Goal: Communication & Community: Answer question/provide support

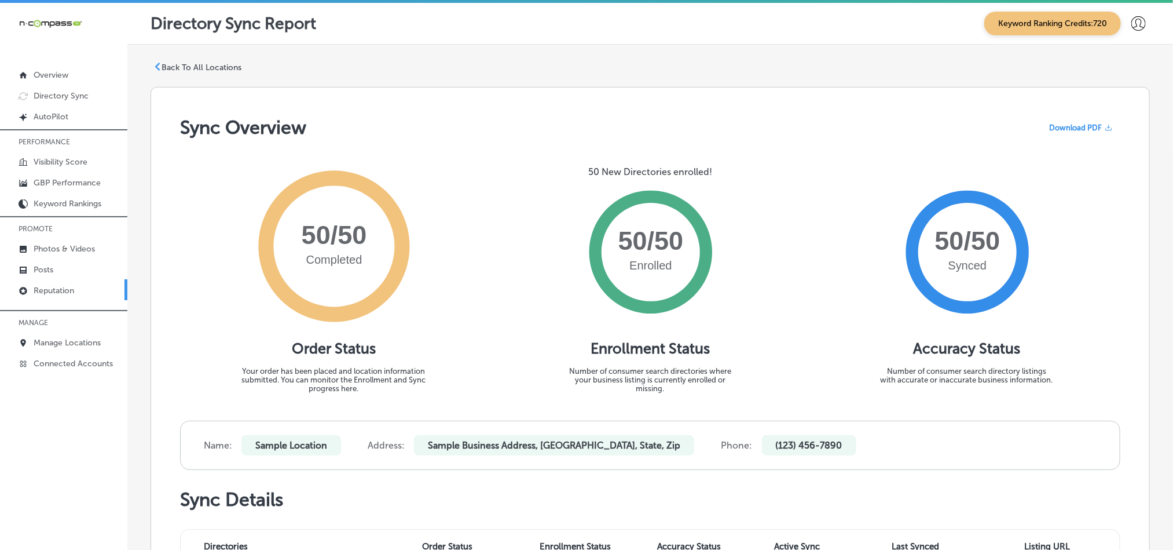
click at [59, 287] on p "Reputation" at bounding box center [54, 290] width 41 height 10
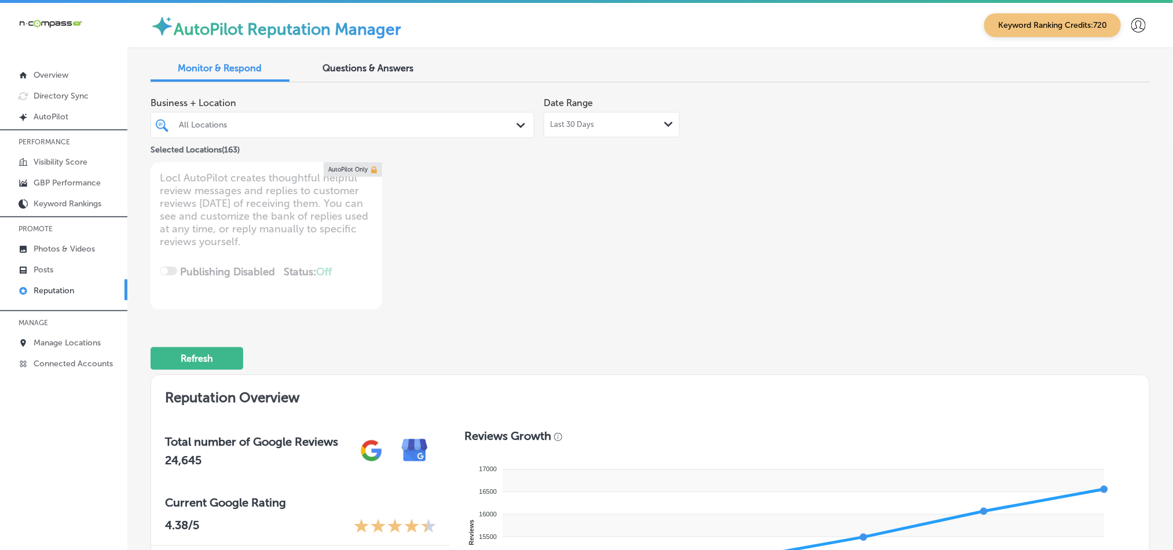
click at [497, 117] on div "All Locations" at bounding box center [342, 125] width 339 height 18
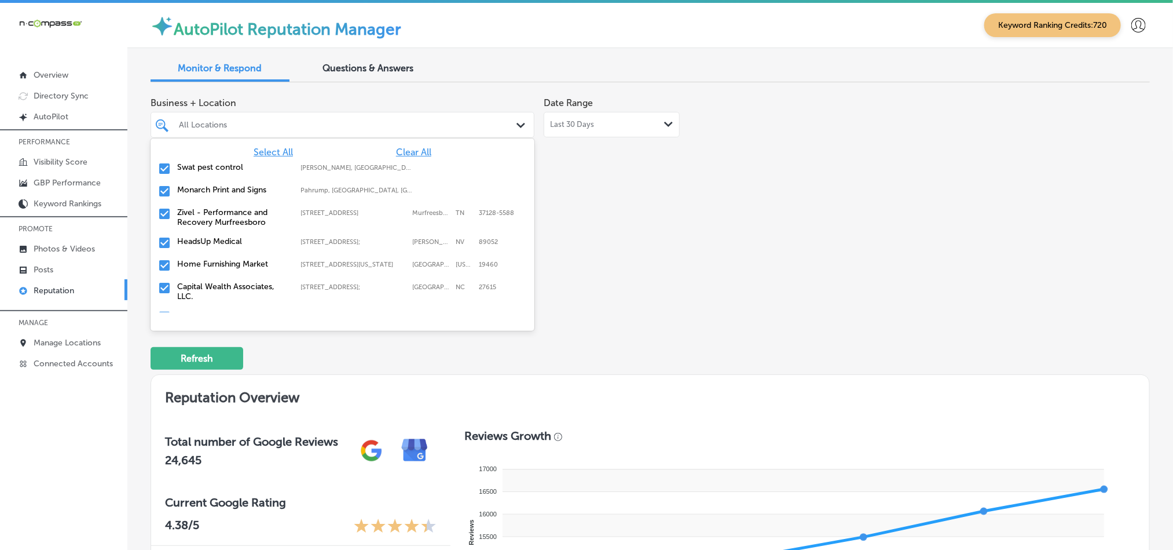
click at [403, 151] on span "Clear All" at bounding box center [413, 151] width 35 height 11
click at [165, 166] on input "checkbox" at bounding box center [165, 169] width 14 height 14
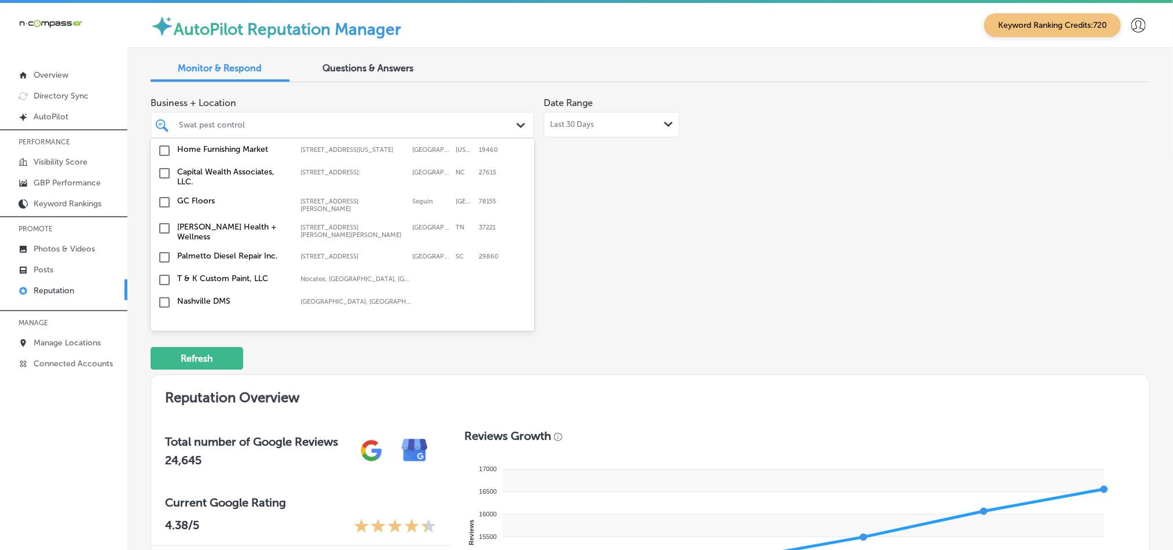
scroll to position [115, 0]
click at [160, 156] on input "checkbox" at bounding box center [165, 150] width 14 height 14
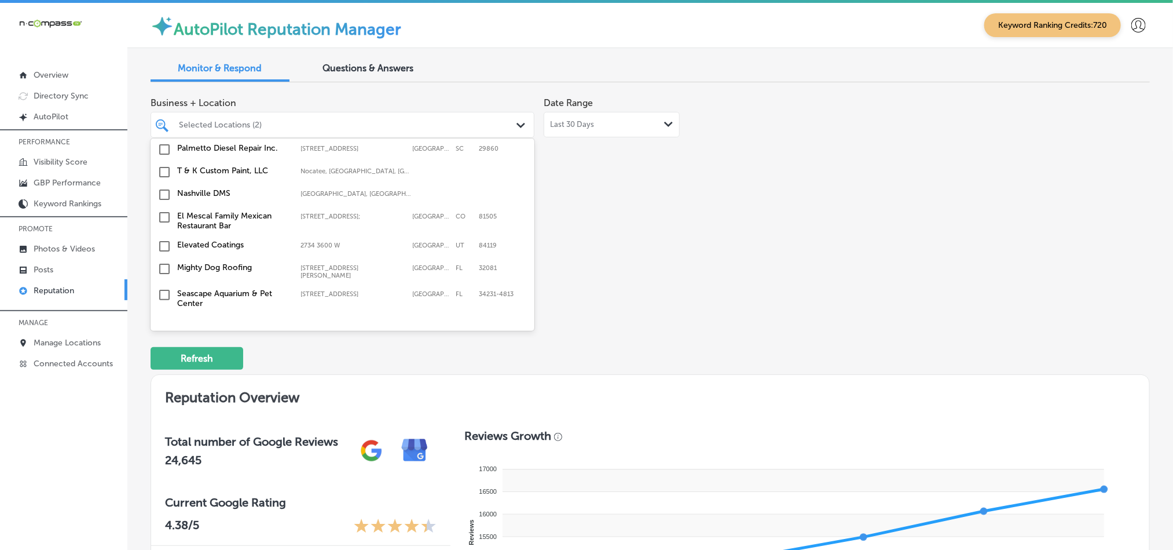
scroll to position [232, 0]
click at [163, 255] on input "checkbox" at bounding box center [165, 259] width 14 height 14
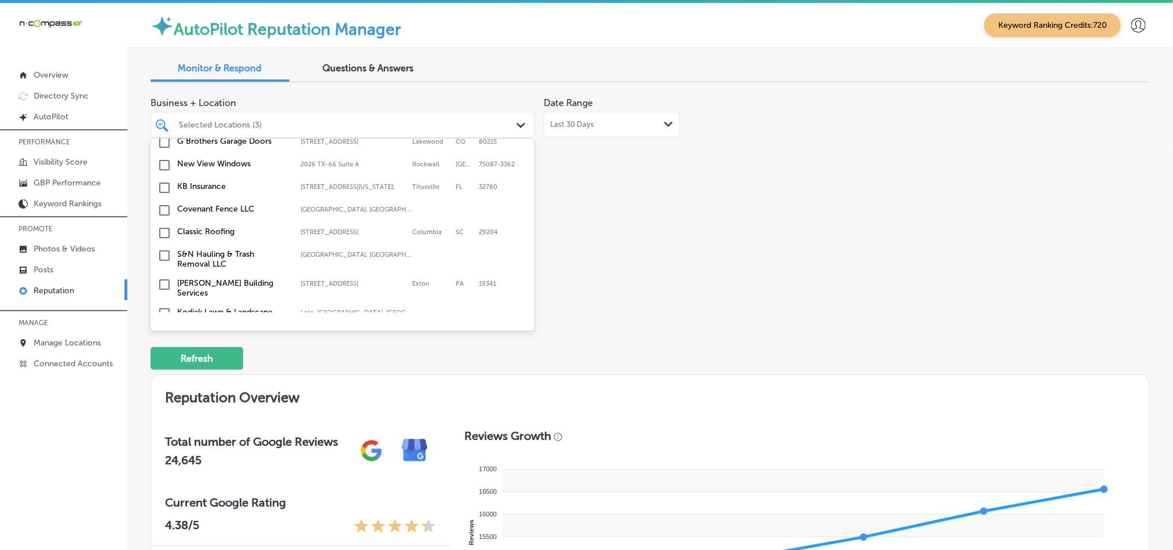
scroll to position [405, 0]
click at [162, 186] on input "checkbox" at bounding box center [165, 186] width 14 height 14
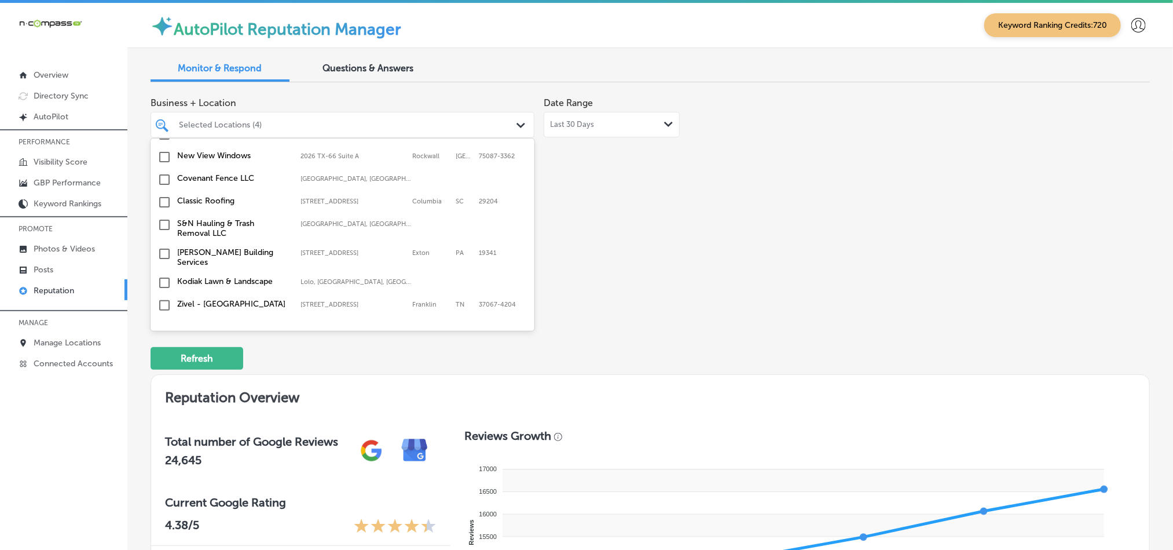
scroll to position [492, 0]
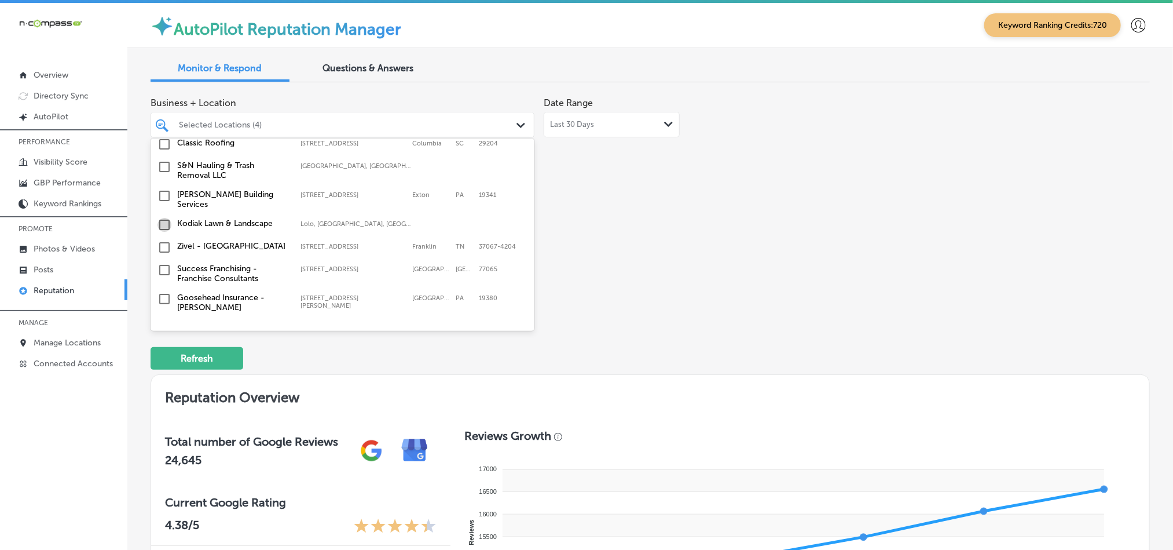
click at [166, 221] on input "checkbox" at bounding box center [165, 225] width 14 height 14
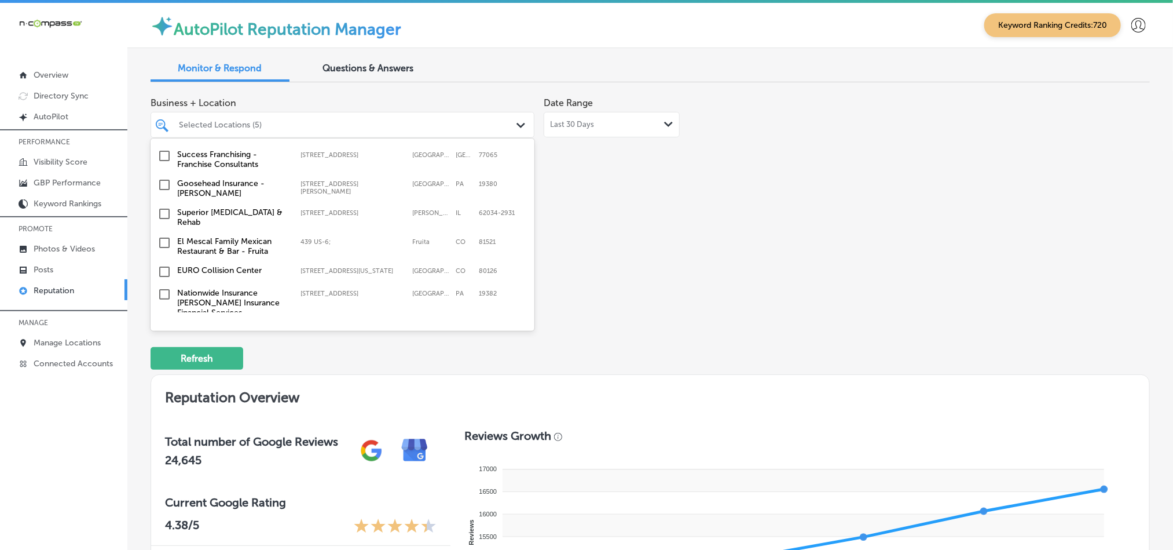
scroll to position [608, 0]
click at [166, 179] on input "checkbox" at bounding box center [165, 183] width 14 height 14
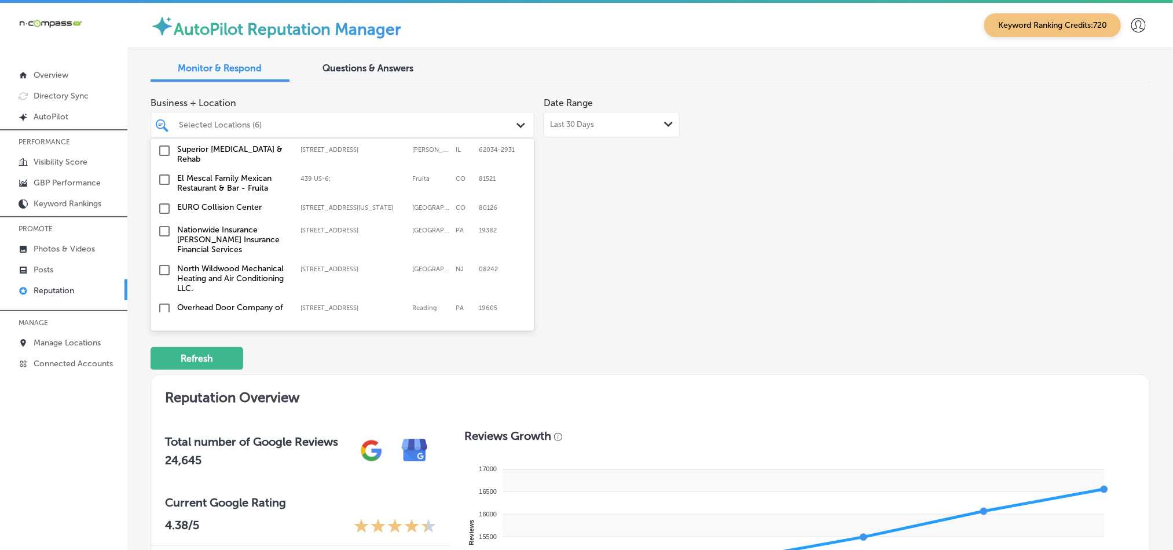
scroll to position [695, 0]
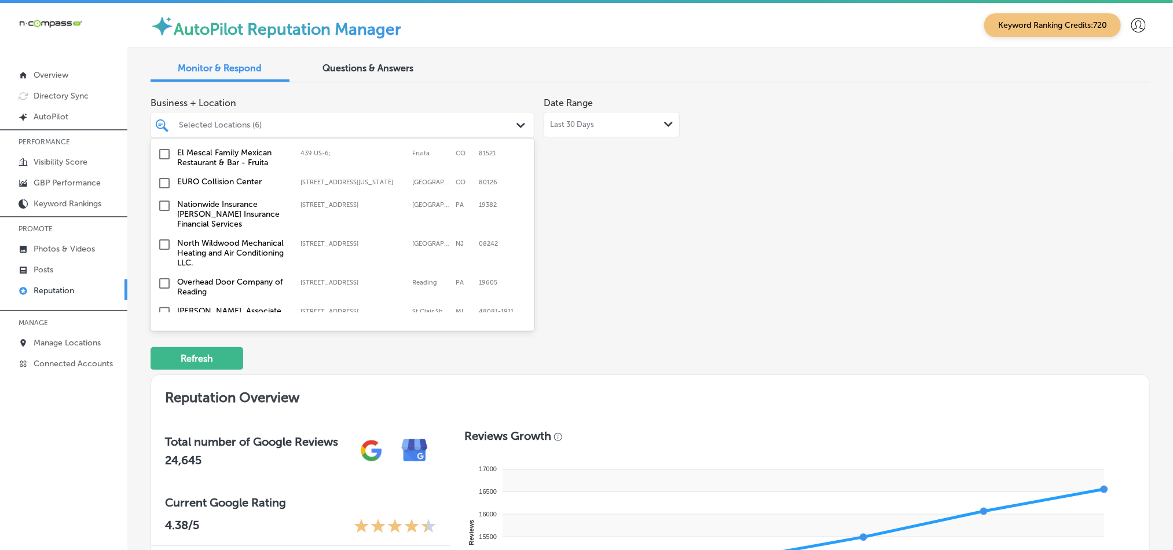
click at [164, 200] on input "checkbox" at bounding box center [165, 206] width 14 height 14
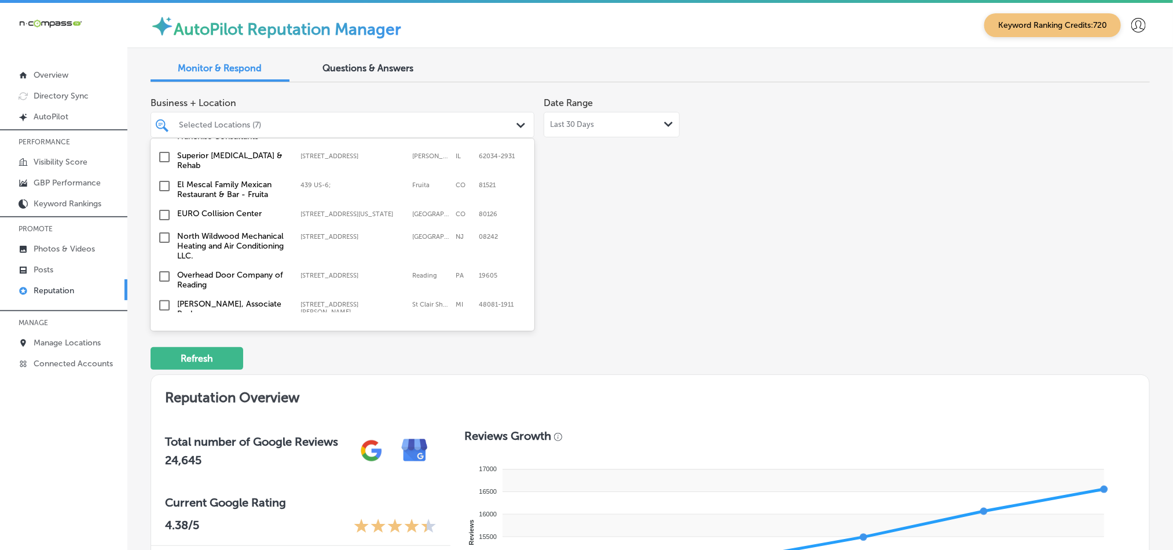
scroll to position [723, 0]
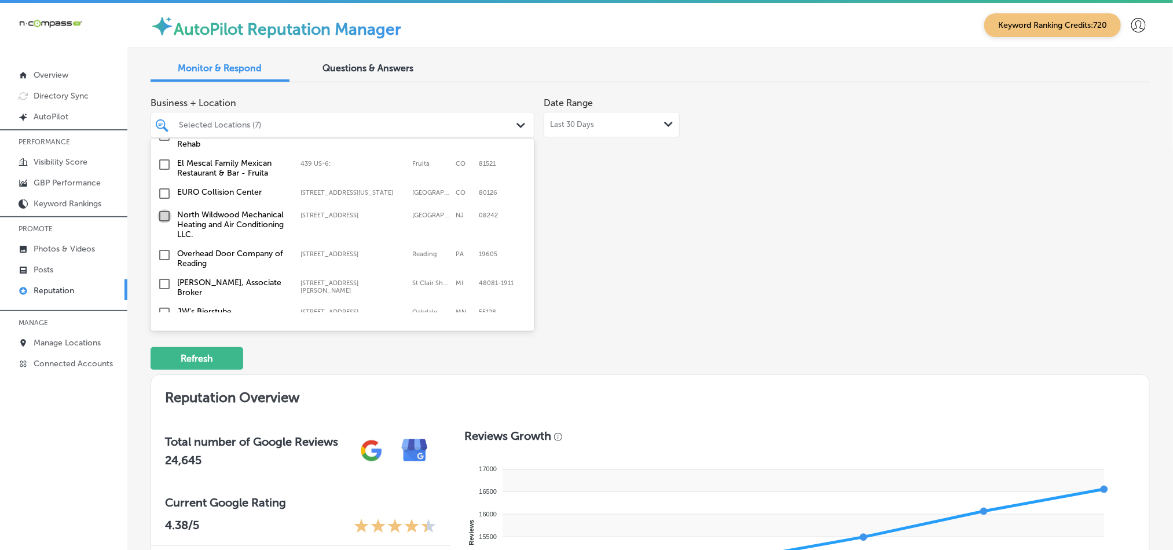
click at [163, 209] on input "checkbox" at bounding box center [165, 216] width 14 height 14
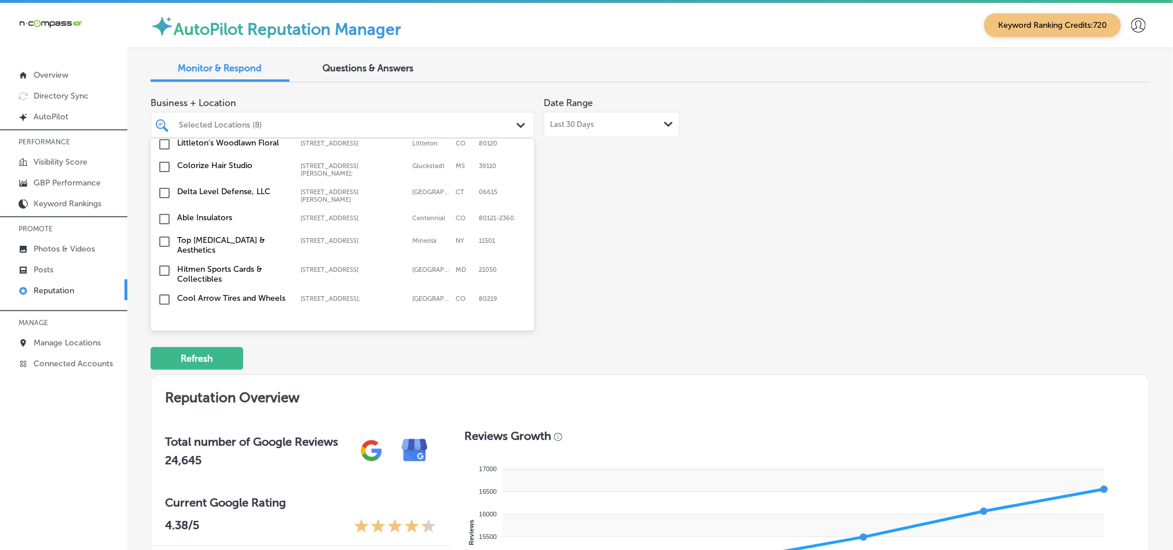
scroll to position [1013, 0]
click at [162, 210] on input "checkbox" at bounding box center [165, 217] width 14 height 14
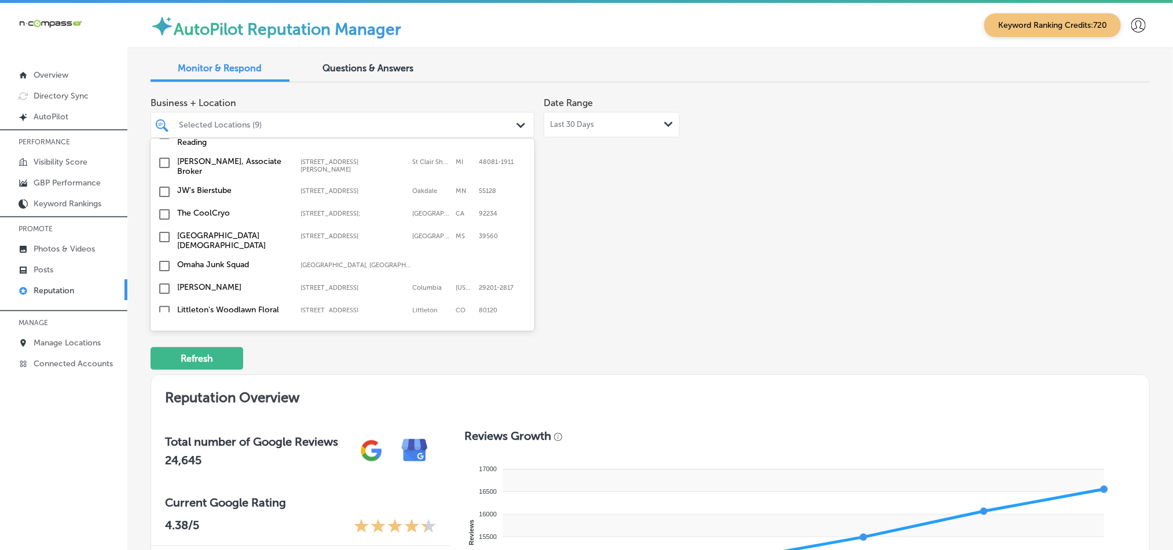
scroll to position [869, 0]
click at [162, 184] on input "checkbox" at bounding box center [165, 190] width 14 height 14
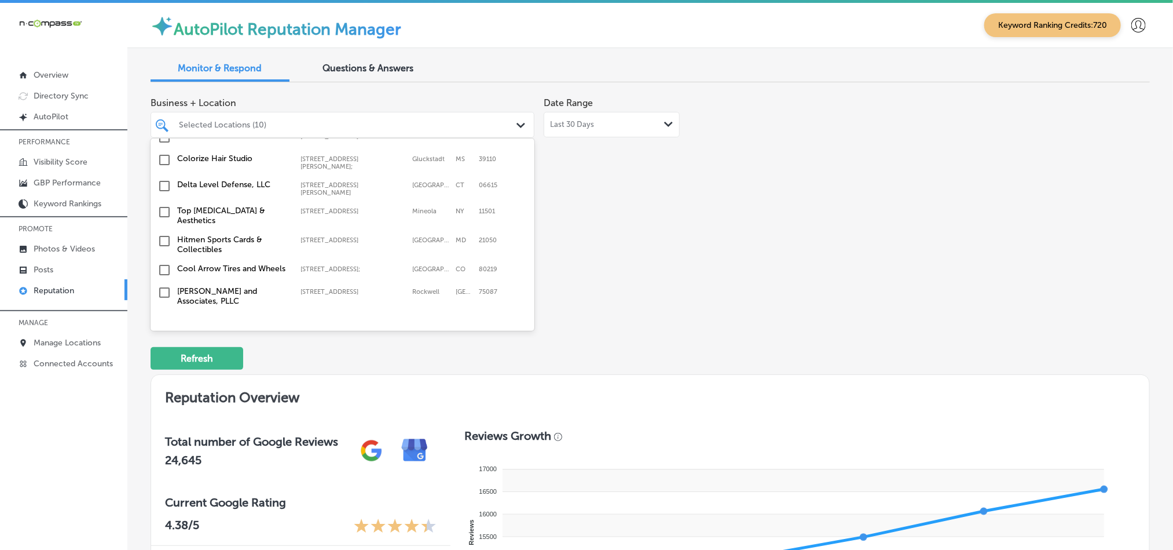
scroll to position [1042, 0]
click at [162, 203] on input "checkbox" at bounding box center [165, 210] width 14 height 14
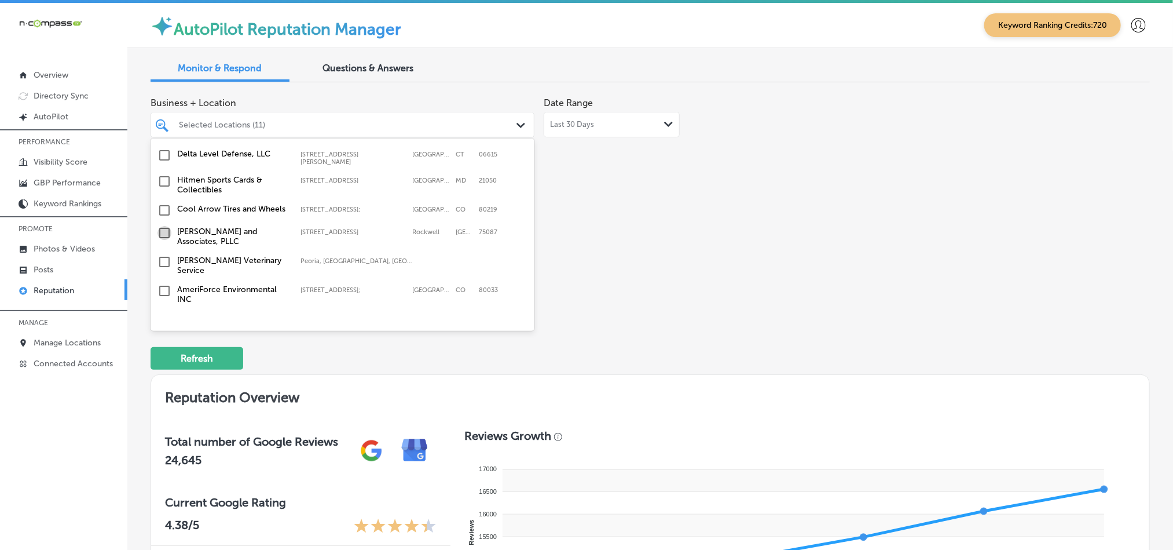
click at [162, 226] on input "checkbox" at bounding box center [165, 233] width 14 height 14
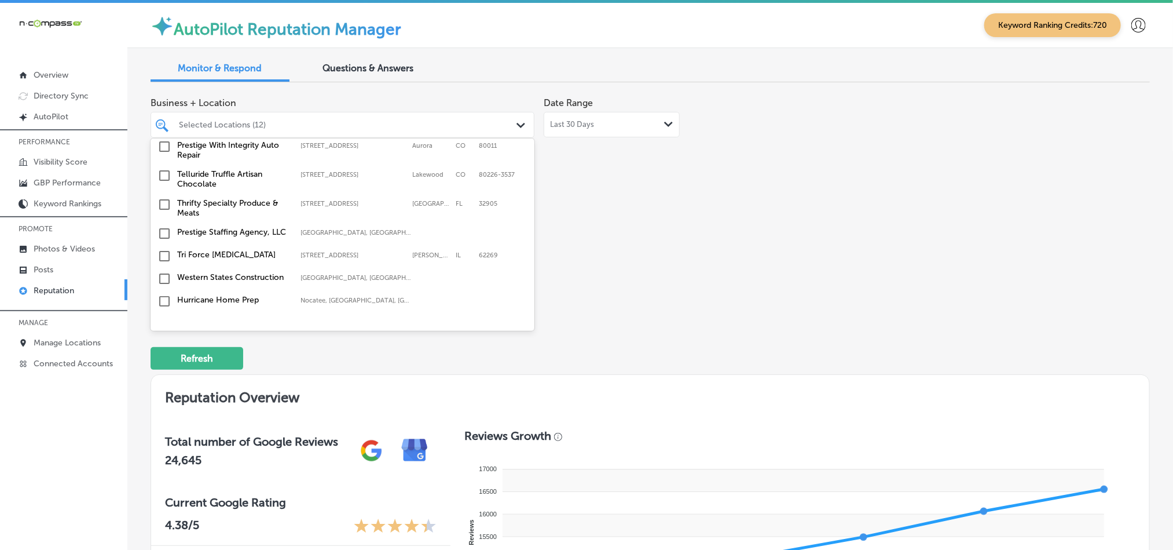
scroll to position [1303, 0]
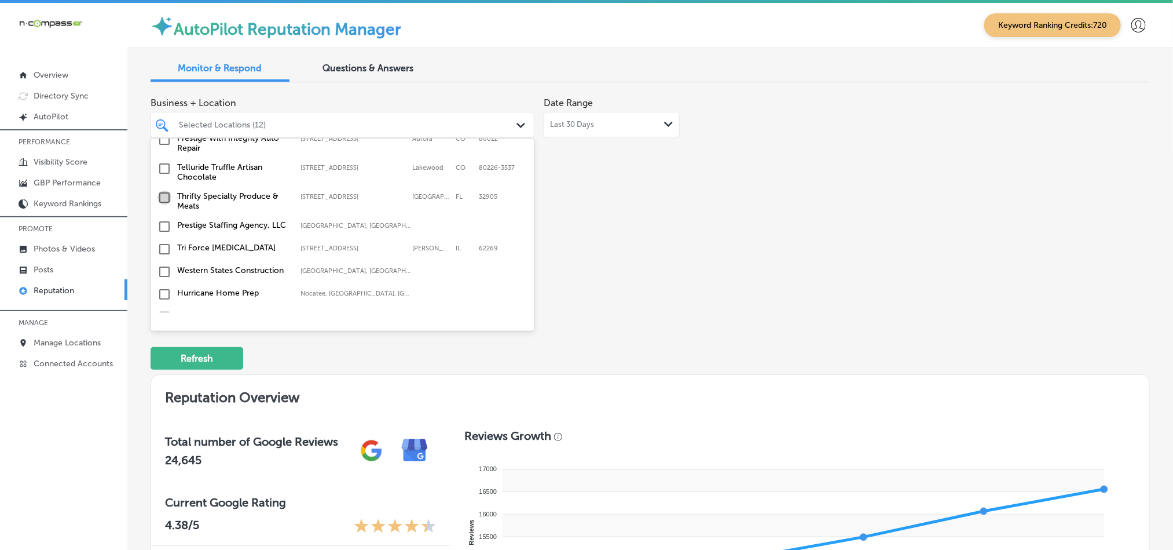
click at [164, 191] on input "checkbox" at bounding box center [165, 198] width 14 height 14
click at [165, 242] on input "checkbox" at bounding box center [165, 249] width 14 height 14
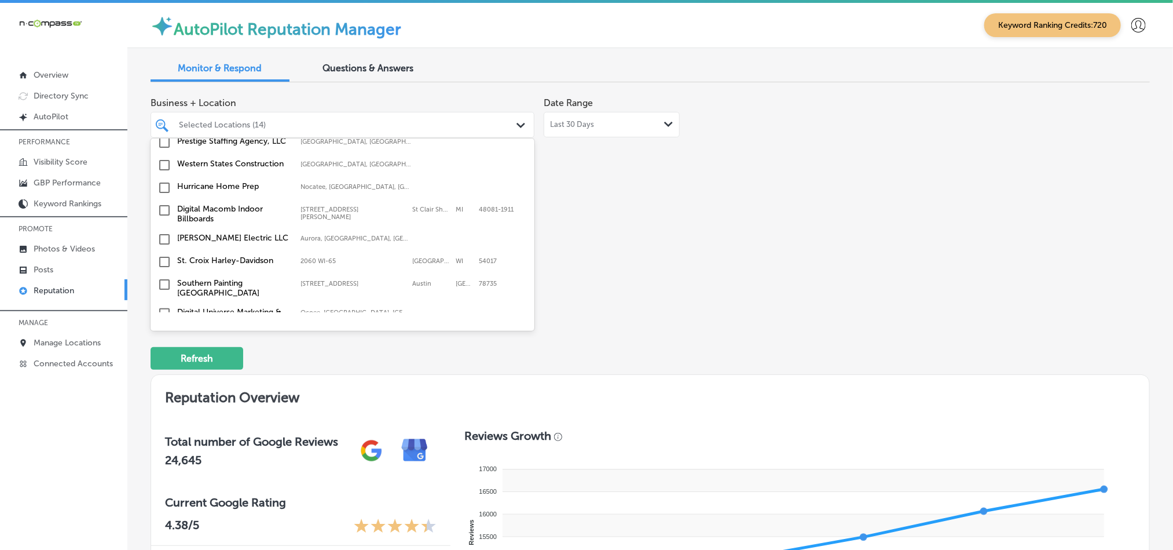
scroll to position [1418, 0]
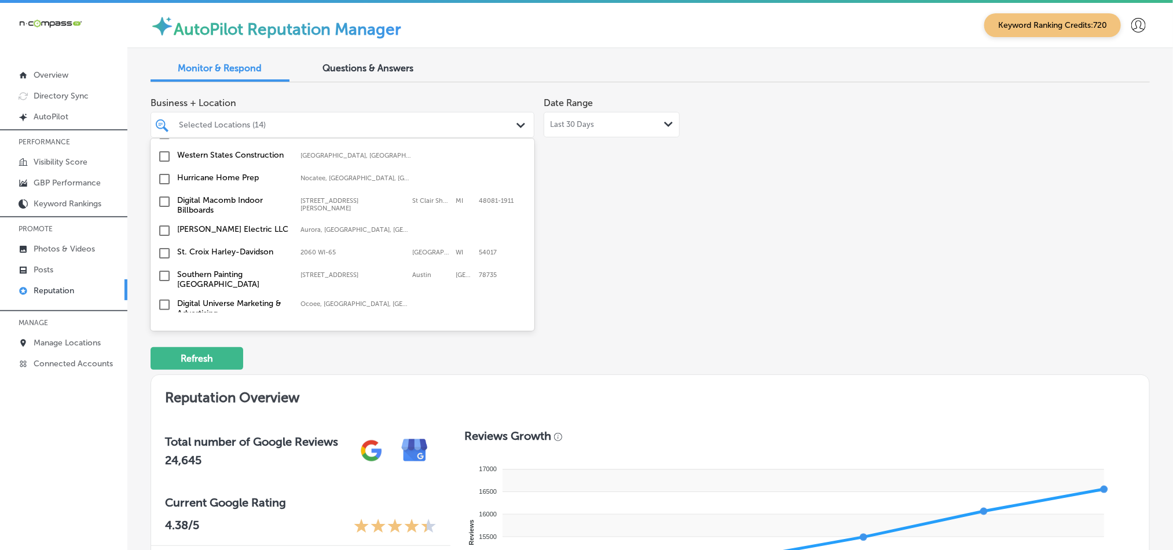
click at [164, 246] on input "checkbox" at bounding box center [165, 253] width 14 height 14
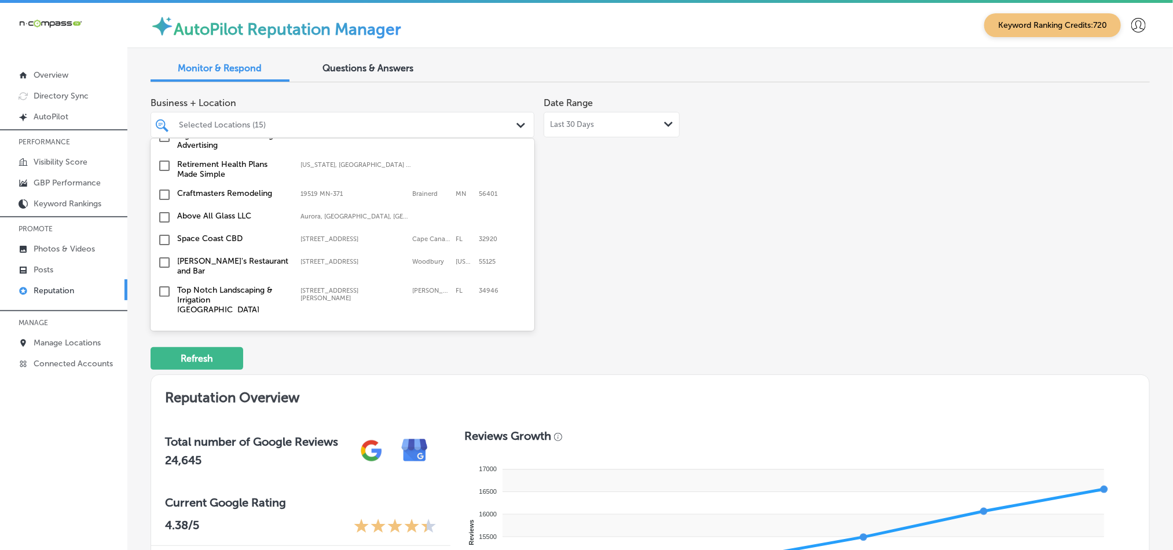
scroll to position [1592, 0]
click at [163, 227] on input "checkbox" at bounding box center [165, 234] width 14 height 14
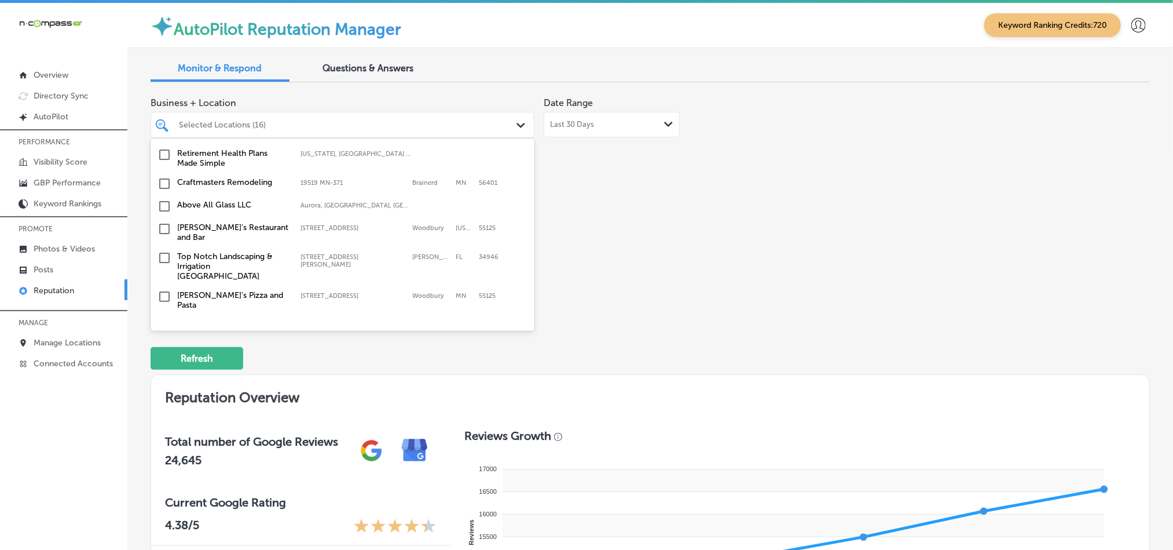
scroll to position [1621, 0]
click at [167, 175] on input "checkbox" at bounding box center [165, 182] width 14 height 14
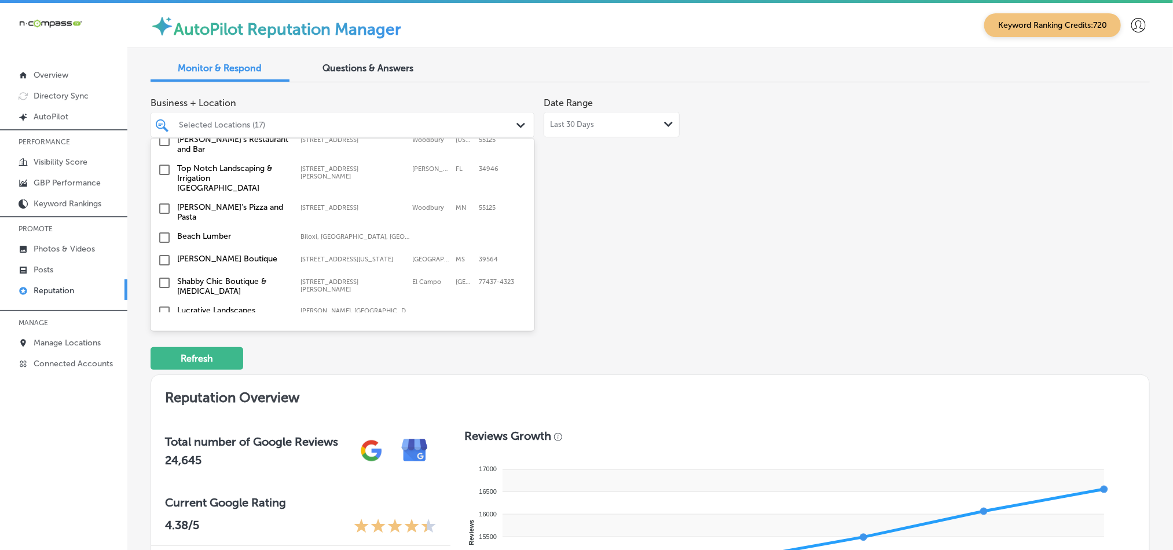
scroll to position [1708, 0]
click at [166, 162] on input "checkbox" at bounding box center [165, 169] width 14 height 14
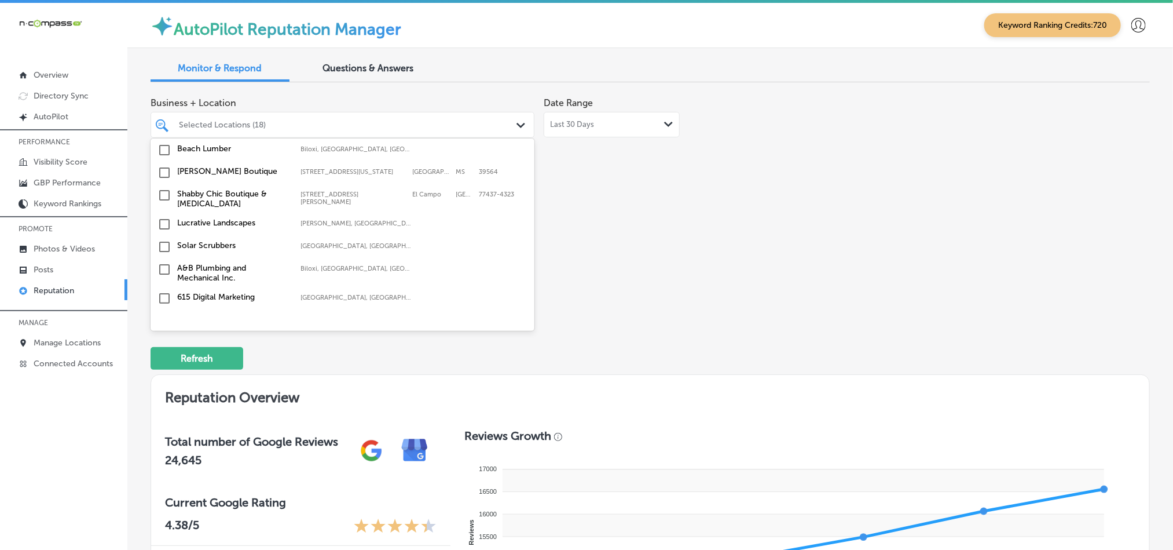
scroll to position [1824, 0]
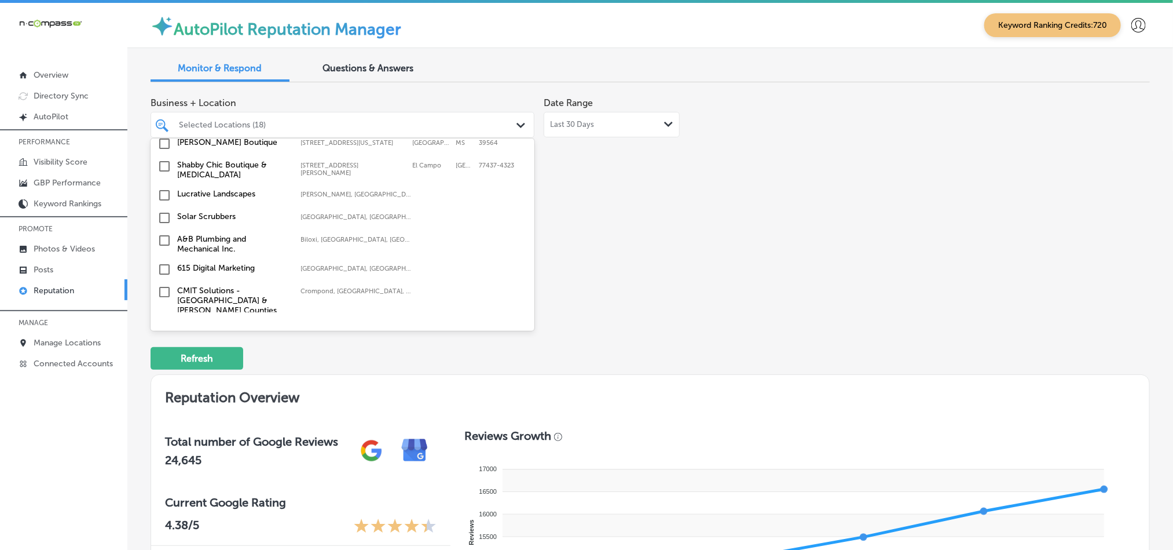
click at [162, 233] on input "checkbox" at bounding box center [165, 240] width 14 height 14
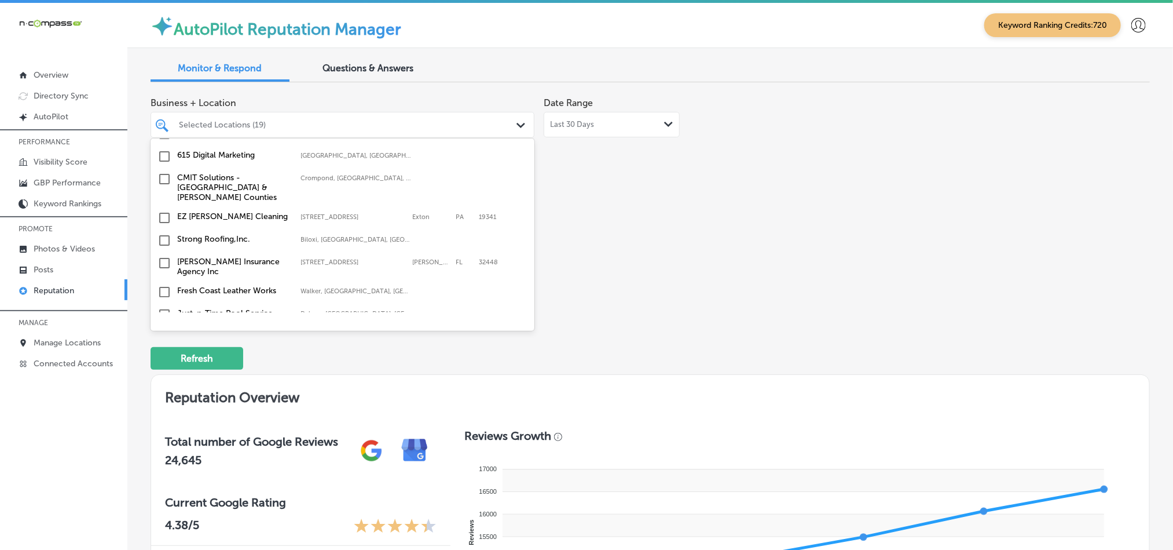
scroll to position [1939, 0]
click at [163, 305] on input "checkbox" at bounding box center [165, 312] width 14 height 14
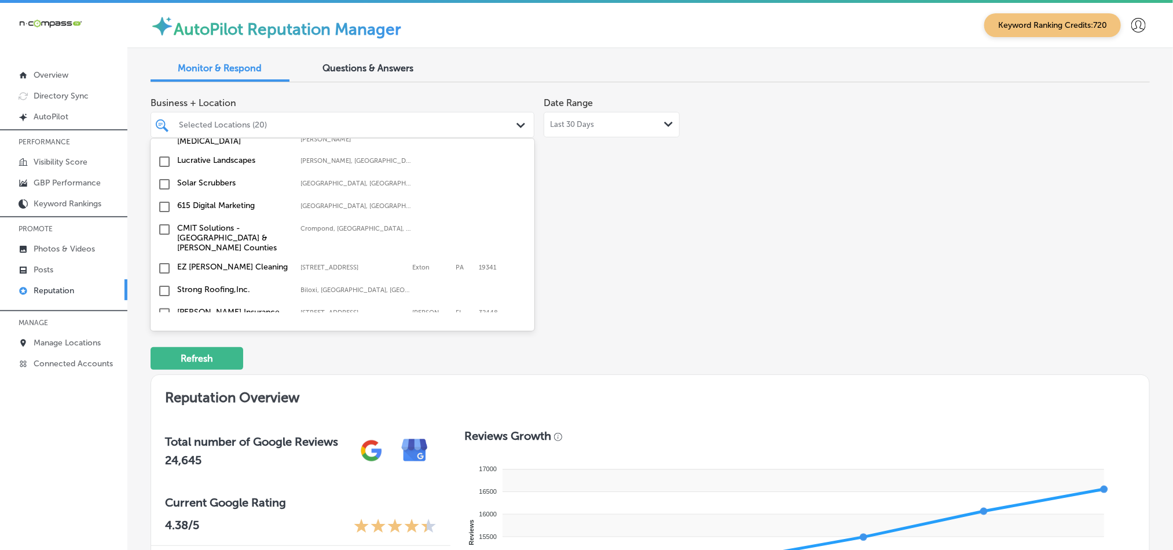
scroll to position [1911, 0]
click at [163, 259] on input "checkbox" at bounding box center [165, 266] width 14 height 14
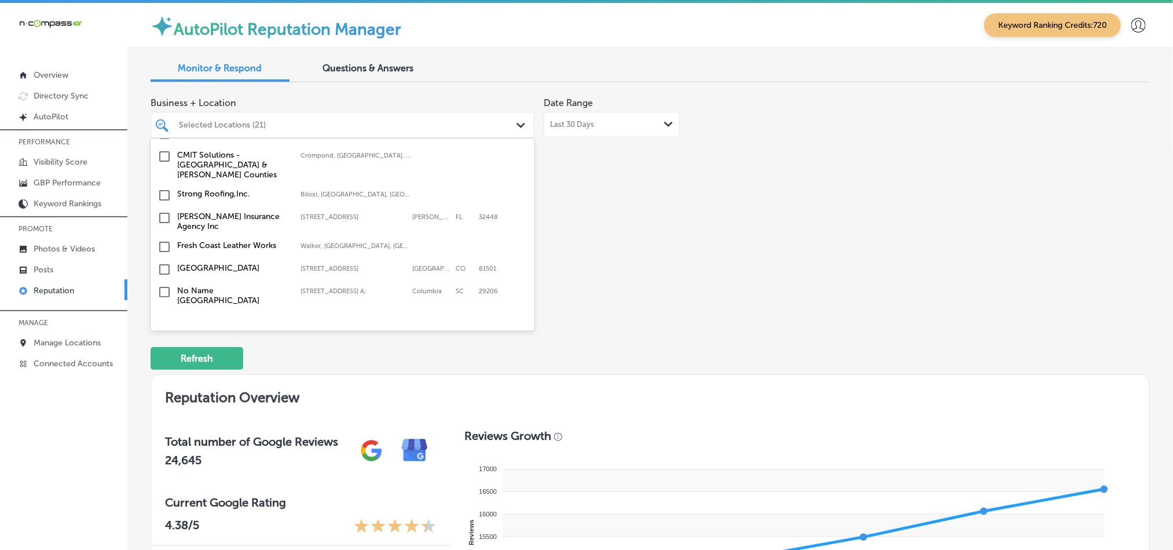
scroll to position [2026, 0]
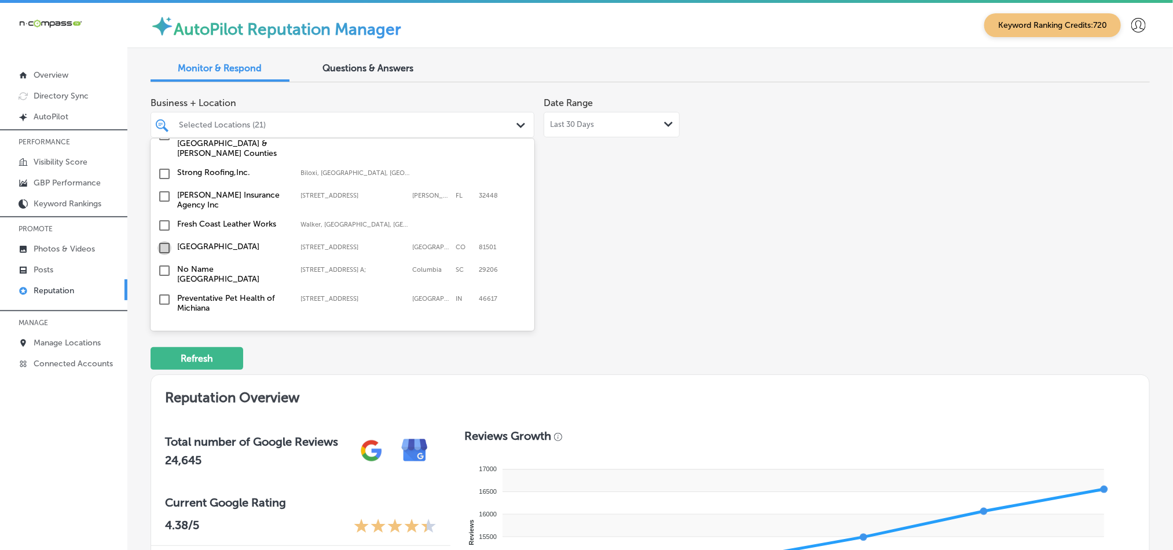
click at [164, 241] on input "checkbox" at bounding box center [165, 248] width 14 height 14
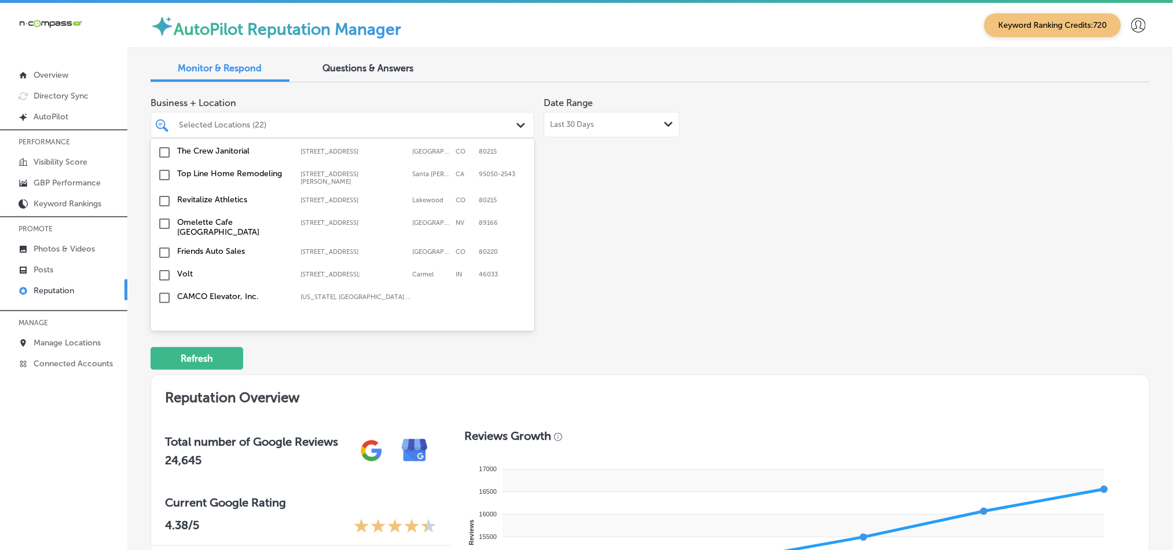
scroll to position [3913, 0]
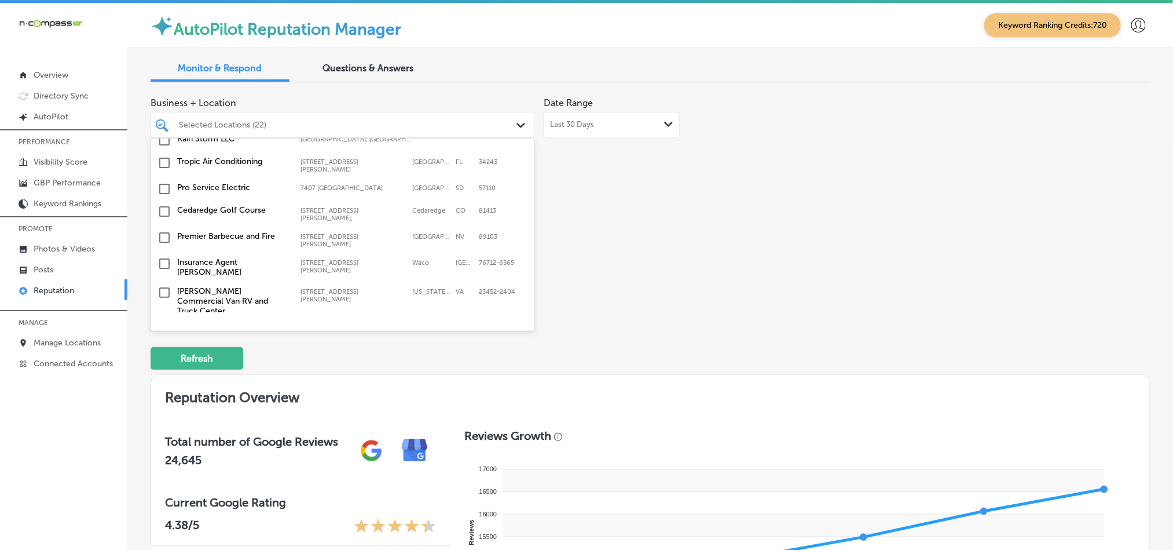
click at [166, 382] on input "checkbox" at bounding box center [165, 389] width 14 height 14
click at [165, 382] on input "checkbox" at bounding box center [165, 389] width 14 height 14
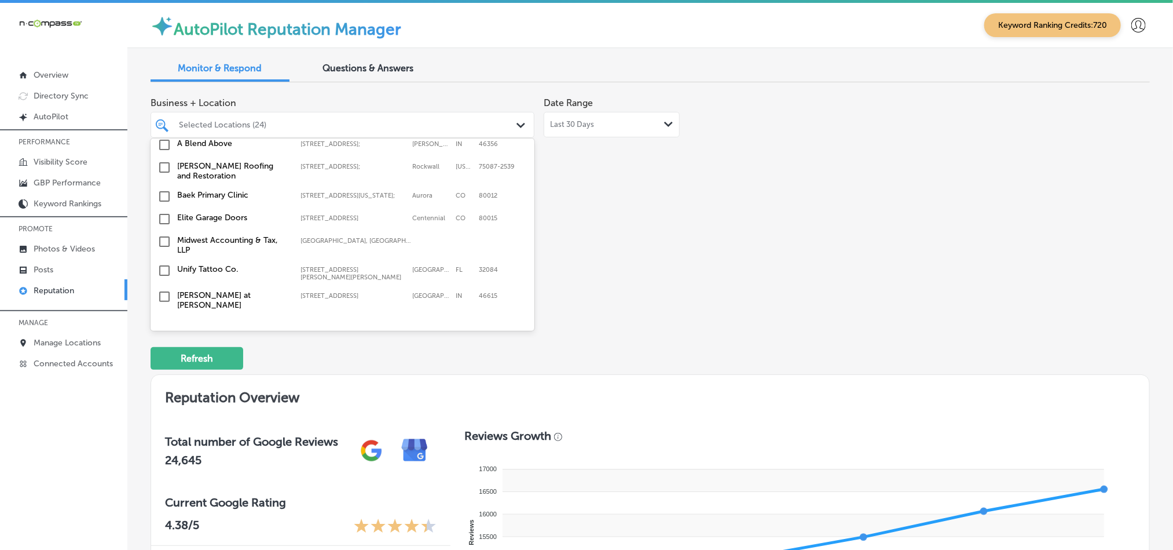
scroll to position [3711, 0]
click at [160, 371] on input "checkbox" at bounding box center [165, 378] width 14 height 14
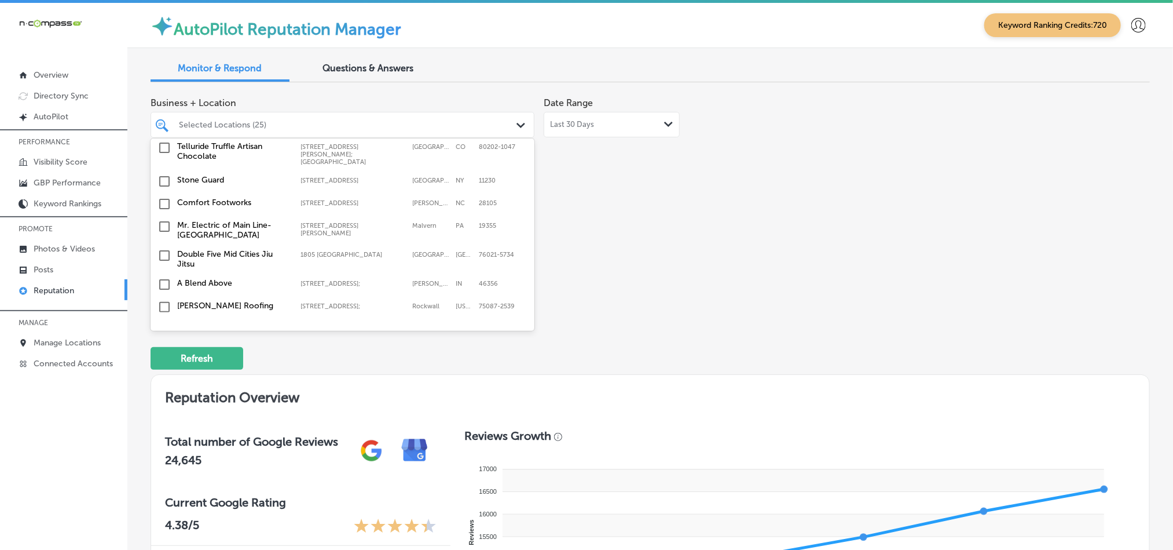
scroll to position [3565, 0]
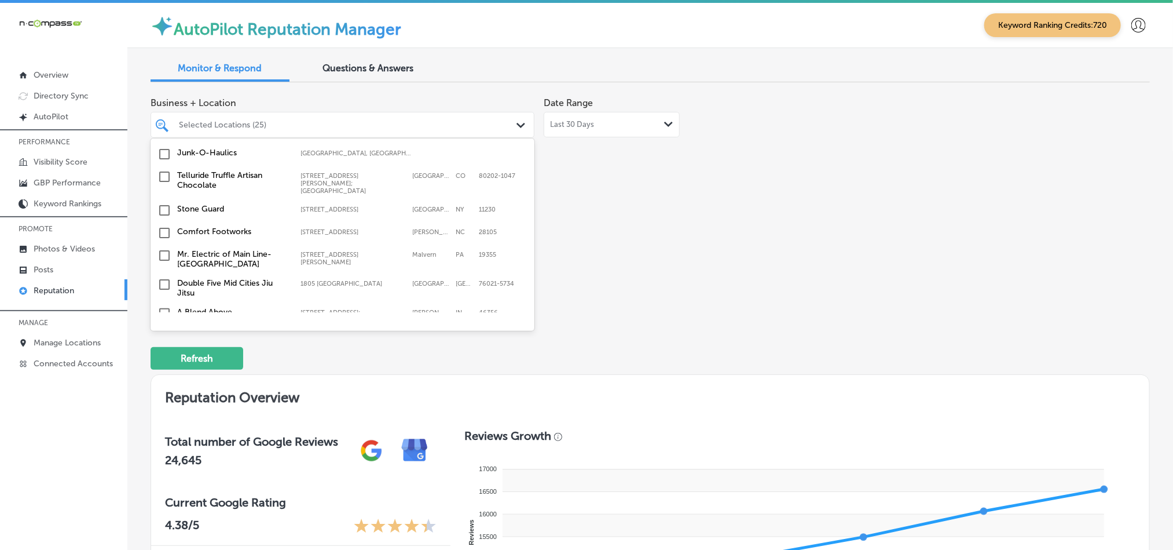
click at [162, 380] on input "checkbox" at bounding box center [165, 387] width 14 height 14
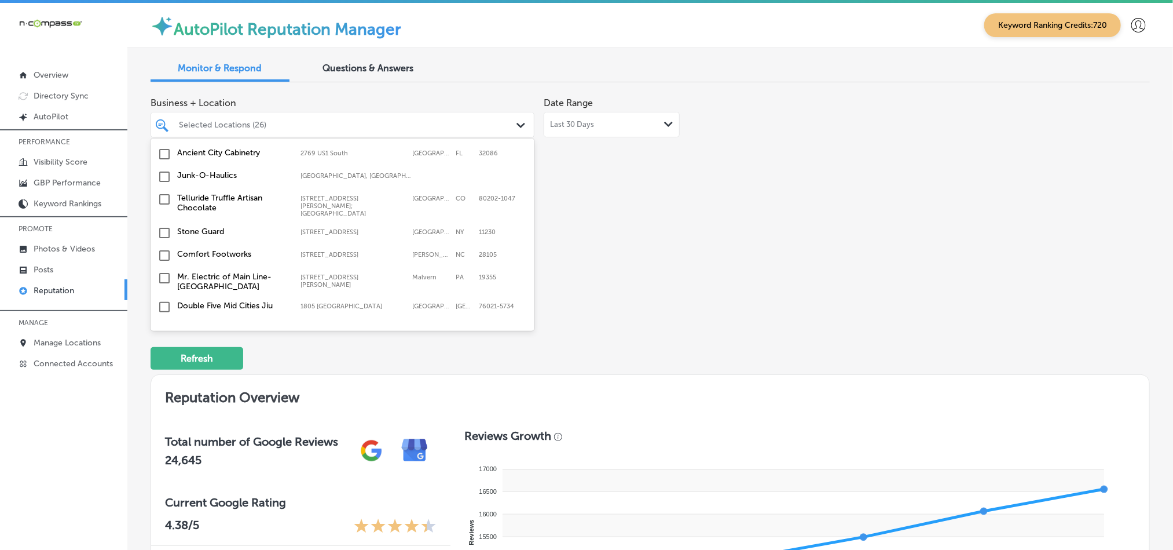
click at [163, 380] on input "checkbox" at bounding box center [165, 387] width 14 height 14
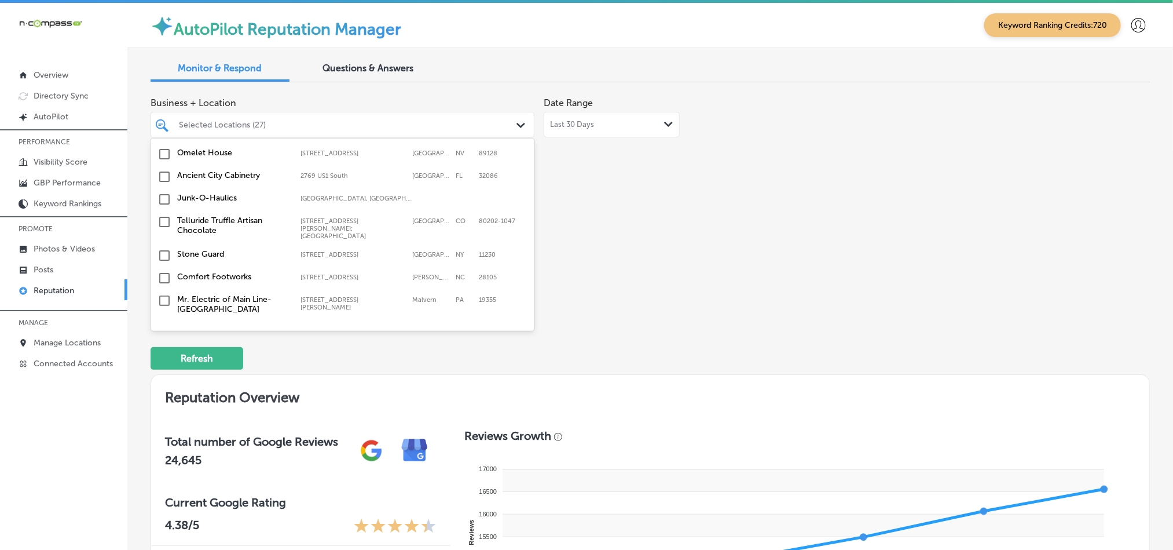
click at [164, 323] on input "checkbox" at bounding box center [165, 330] width 14 height 14
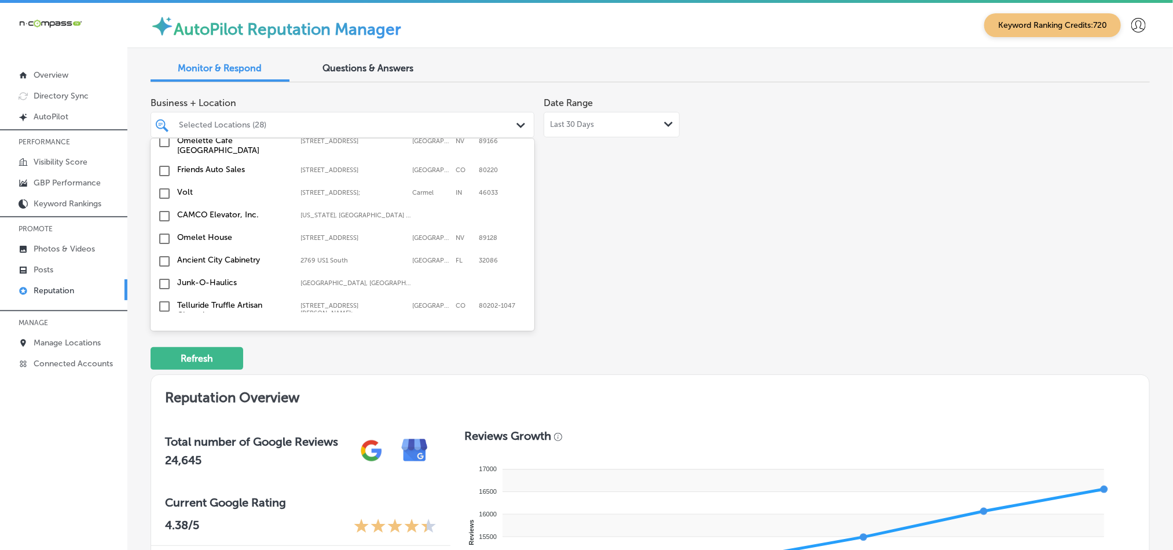
scroll to position [3507, 0]
click at [162, 358] on input "checkbox" at bounding box center [165, 365] width 14 height 14
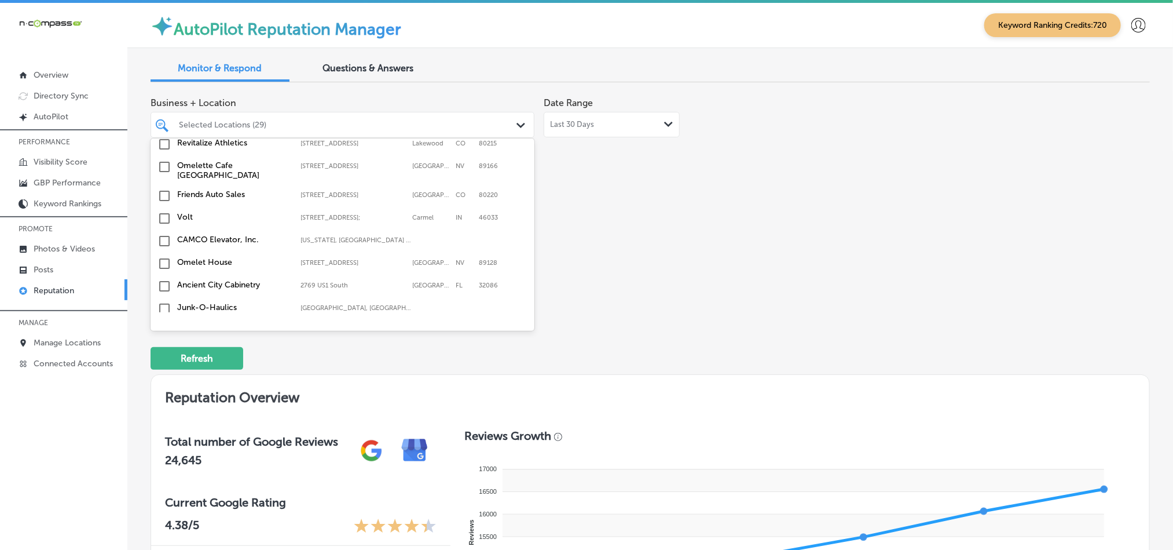
scroll to position [3478, 0]
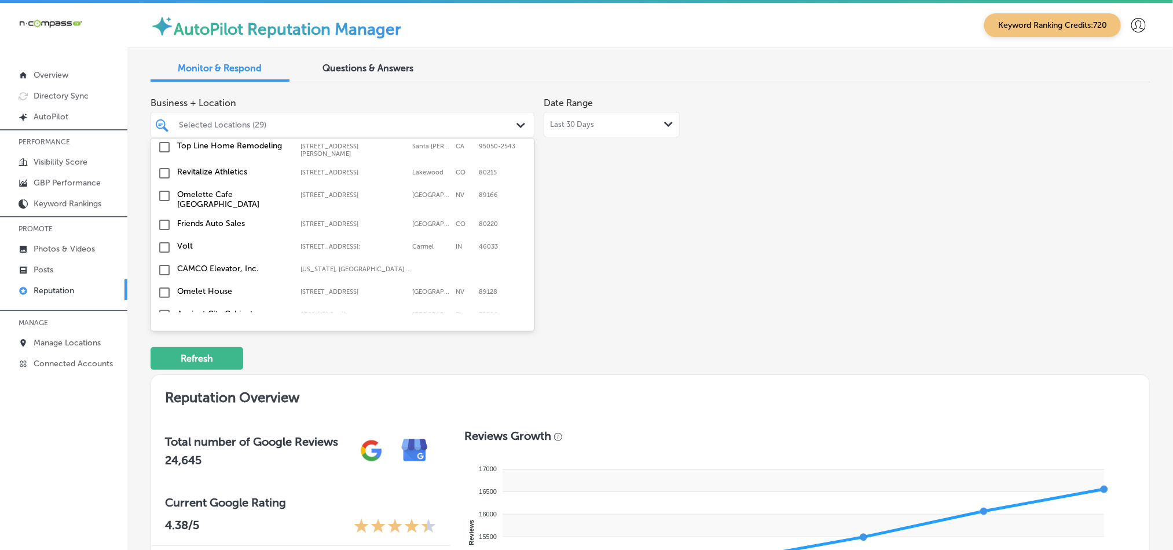
click at [163, 331] on input "checkbox" at bounding box center [165, 338] width 14 height 14
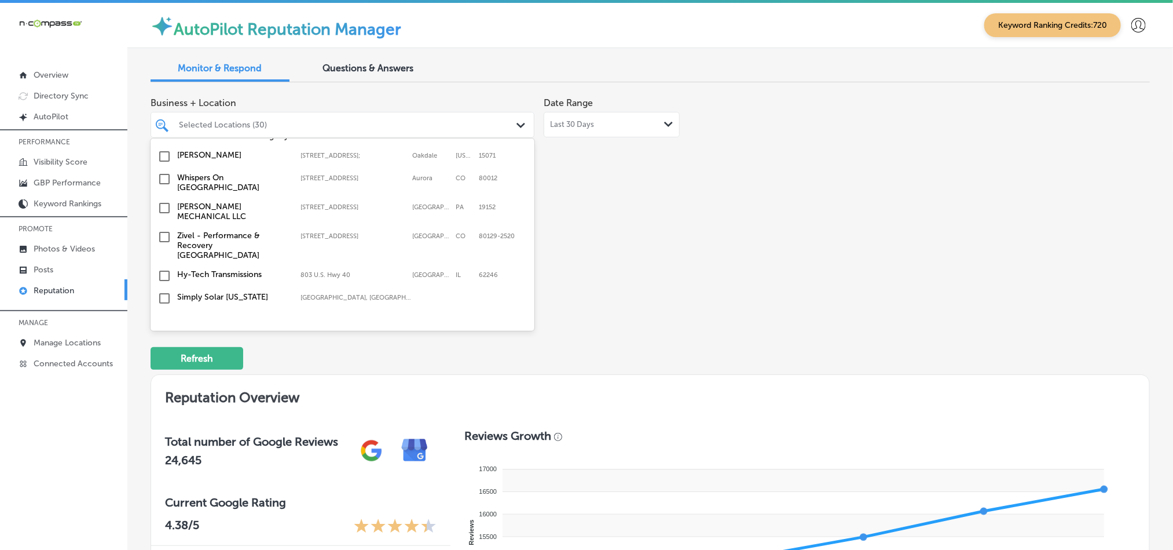
scroll to position [3276, 0]
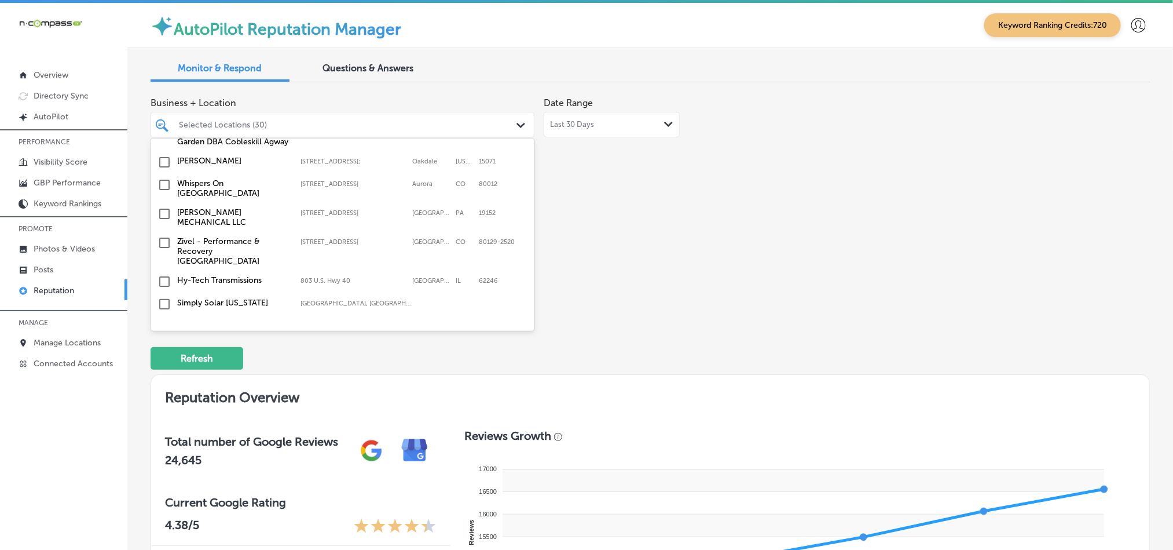
click at [163, 365] on input "checkbox" at bounding box center [165, 372] width 14 height 14
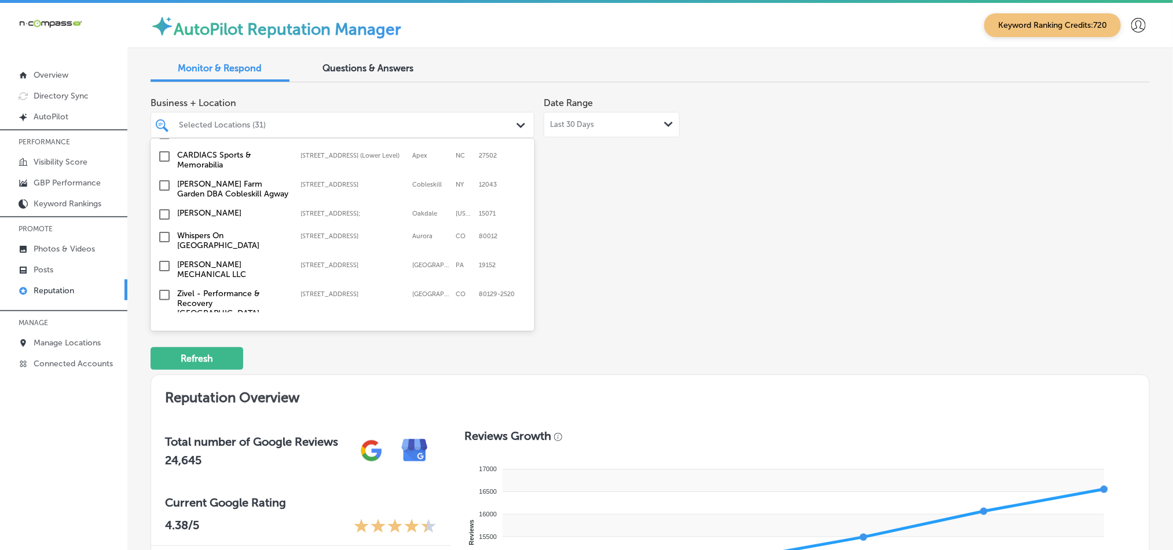
scroll to position [3218, 0]
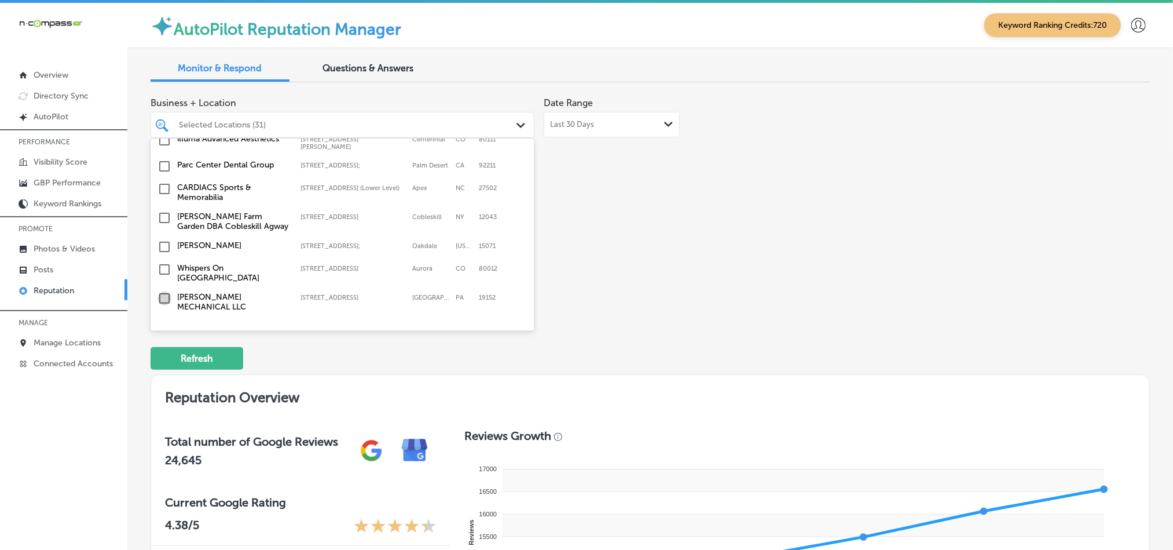
click at [164, 291] on input "checkbox" at bounding box center [165, 298] width 14 height 14
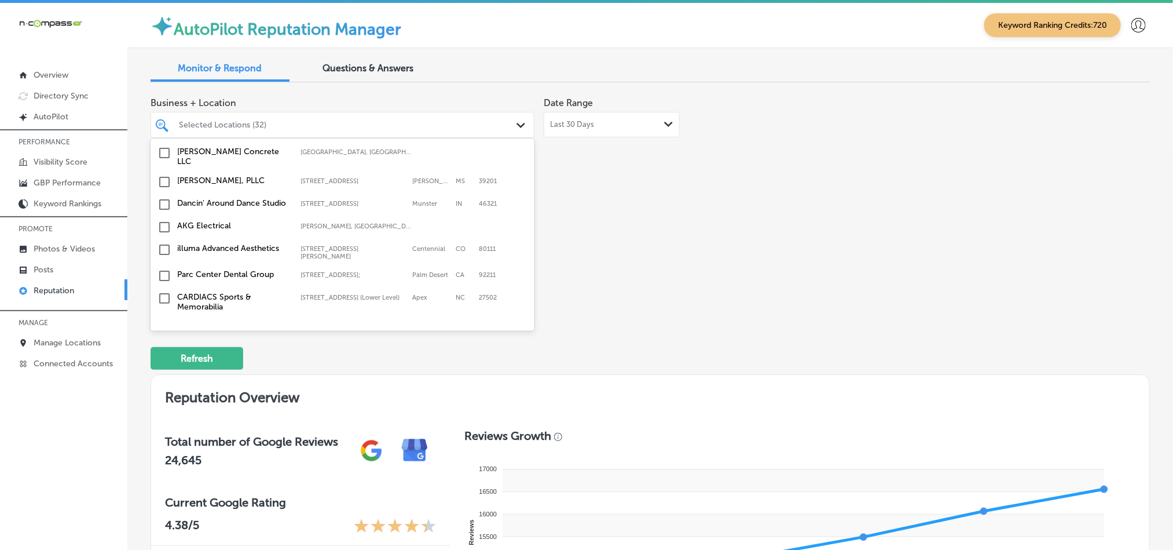
scroll to position [3131, 0]
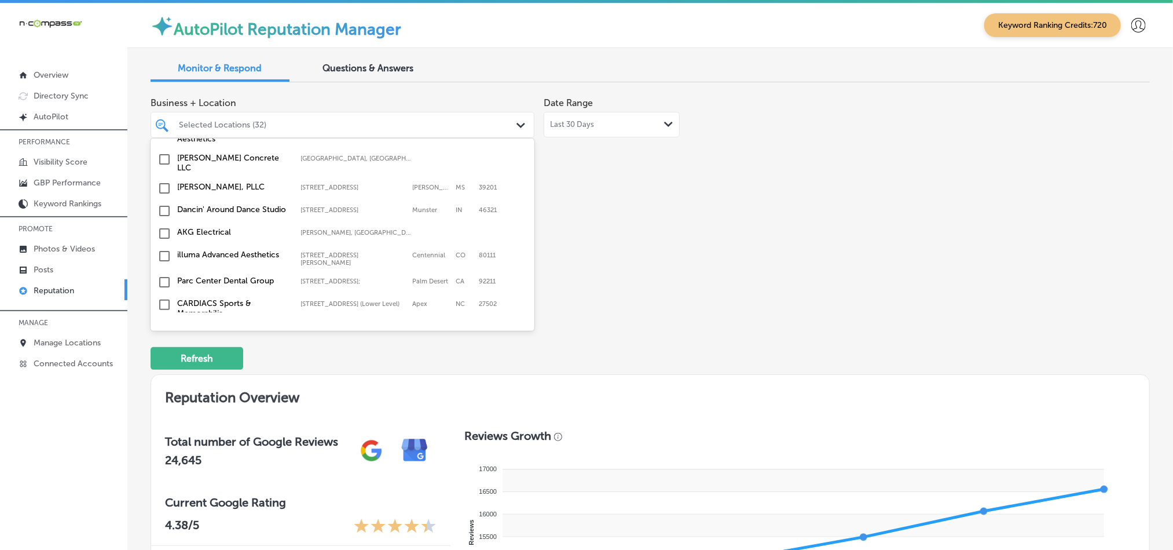
click at [165, 378] on input "checkbox" at bounding box center [165, 385] width 14 height 14
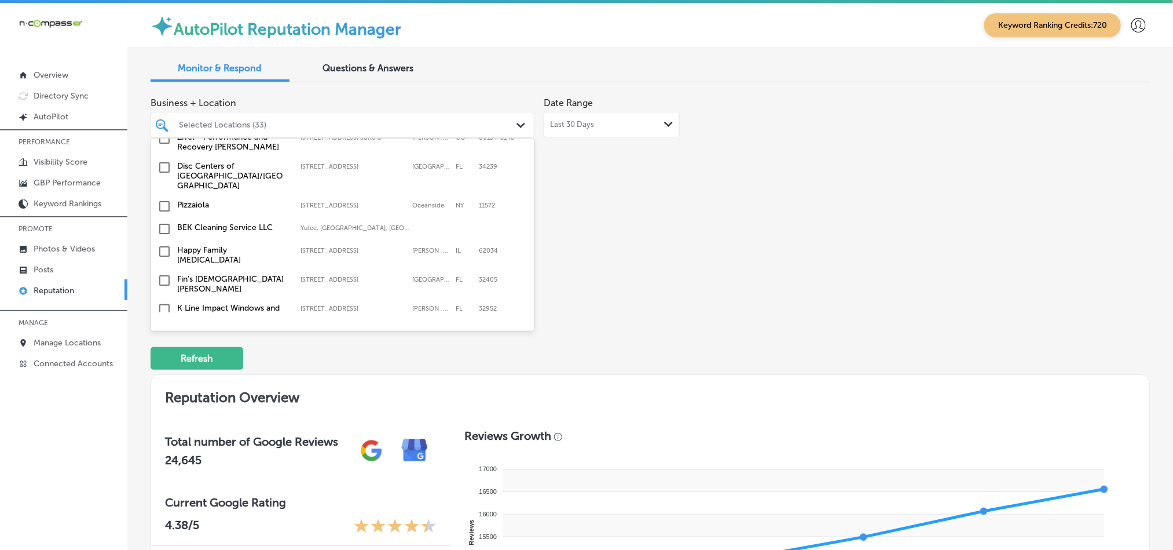
scroll to position [2495, 0]
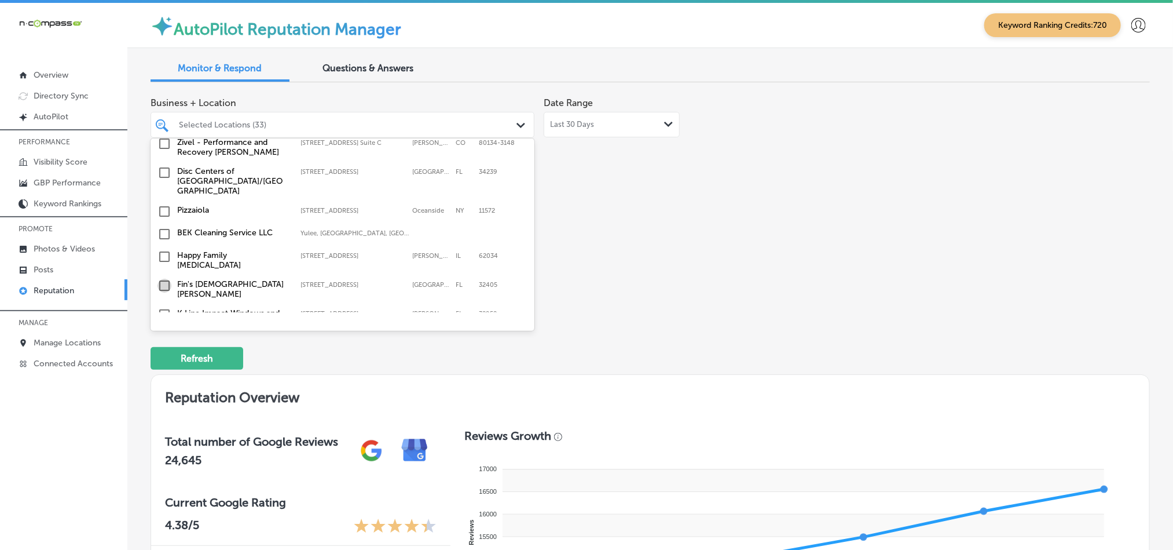
click at [166, 279] on input "checkbox" at bounding box center [165, 286] width 14 height 14
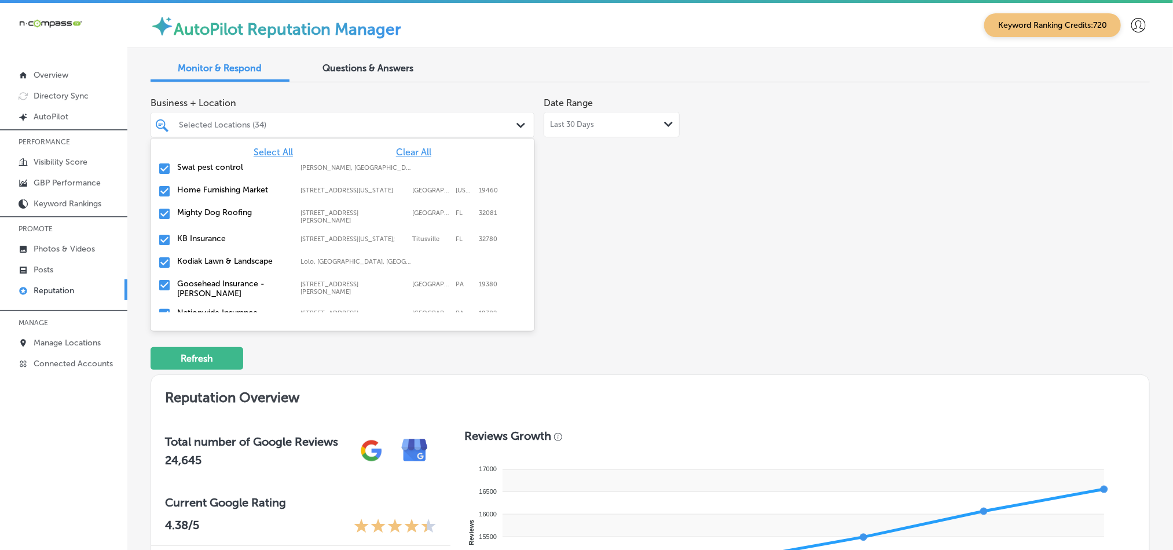
click at [887, 335] on div "Refresh" at bounding box center [650, 353] width 999 height 60
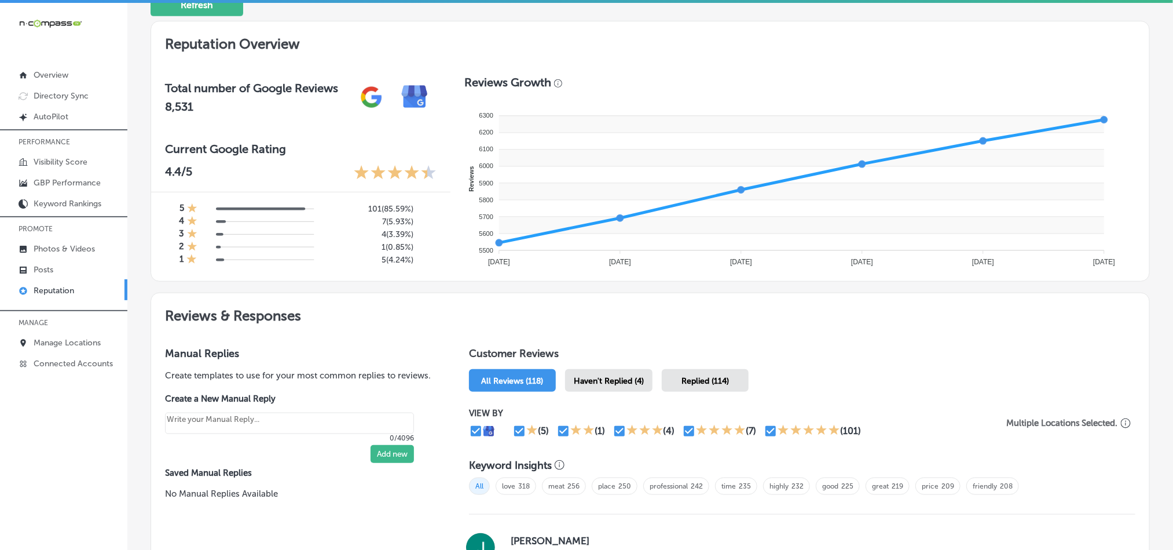
scroll to position [376, 0]
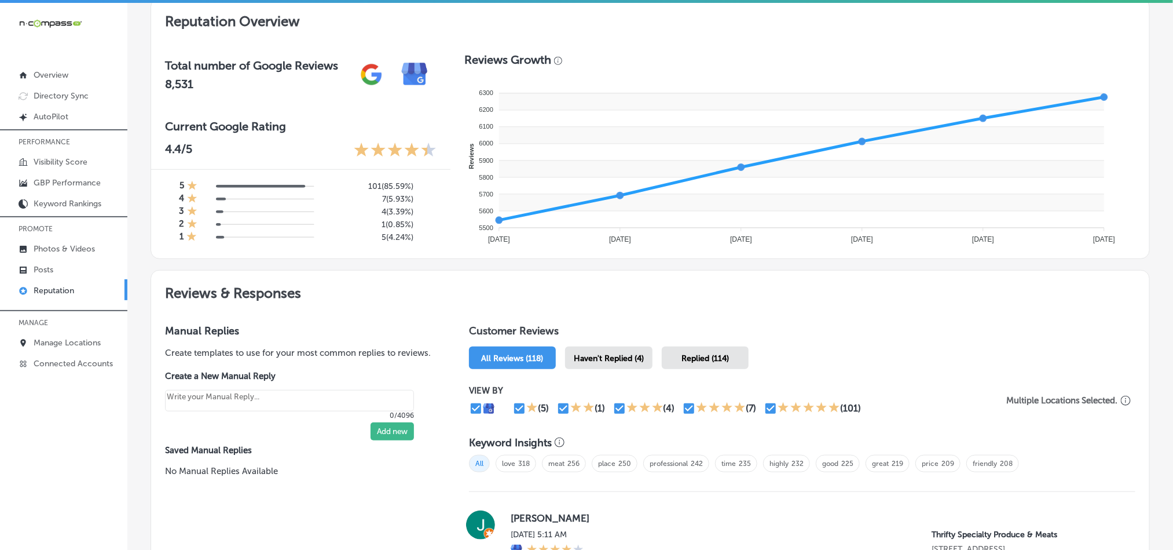
click at [587, 354] on span "Haven't Replied (4)" at bounding box center [609, 358] width 70 height 10
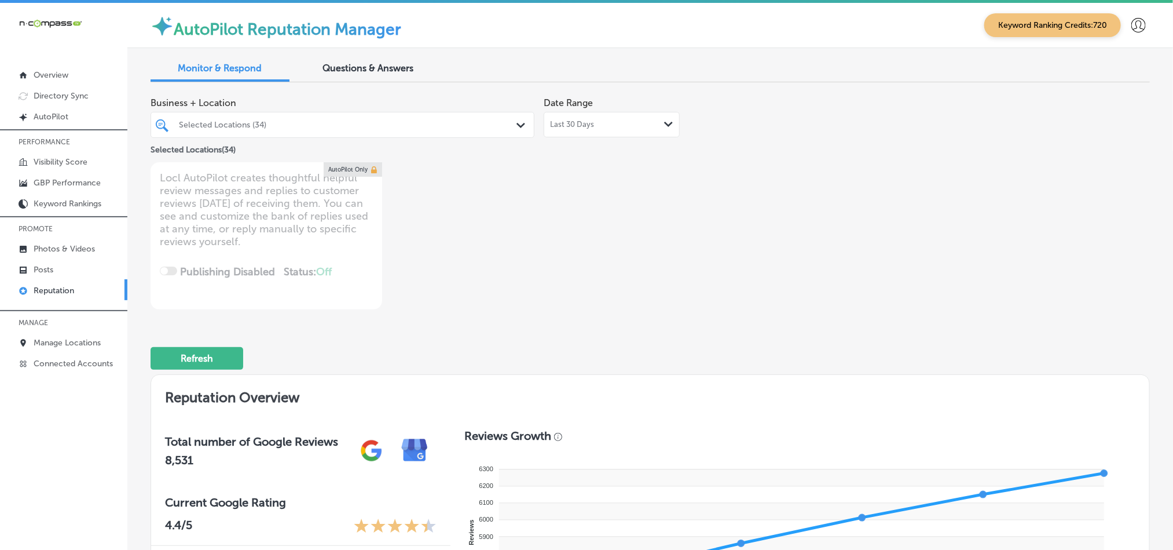
click at [613, 115] on div "Last 30 Days Path Created with Sketch." at bounding box center [612, 124] width 136 height 25
click at [579, 127] on span "[DATE] - [DATE]" at bounding box center [576, 124] width 53 height 9
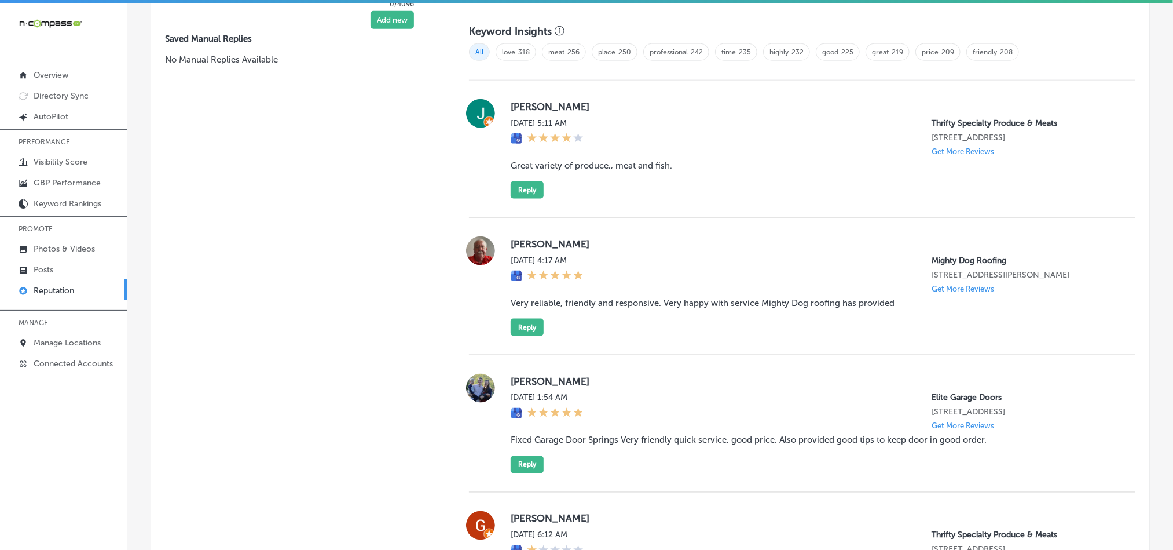
scroll to position [777, 0]
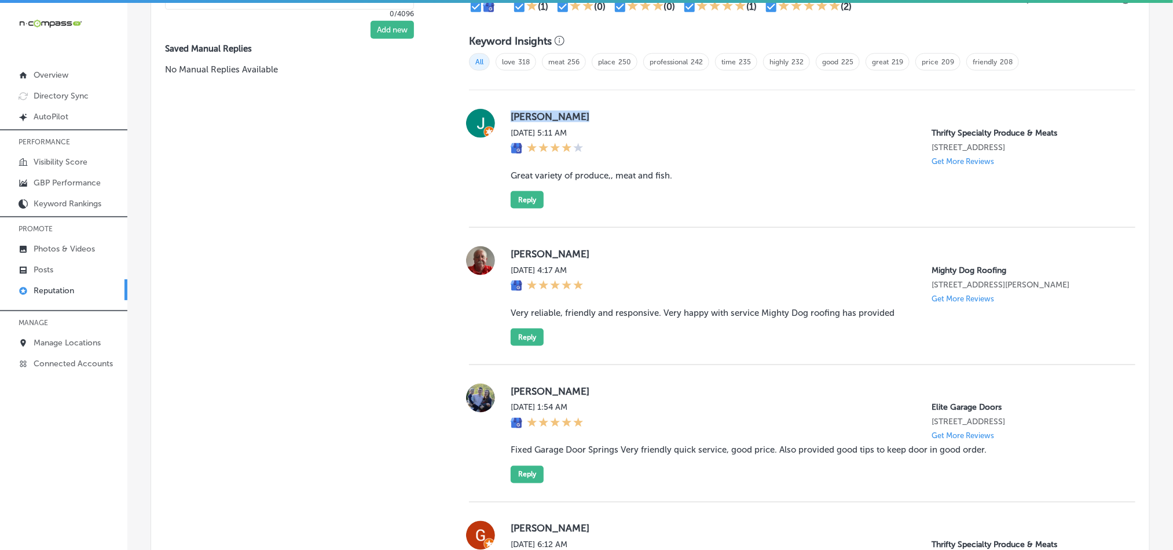
drag, startPoint x: 506, startPoint y: 113, endPoint x: 622, endPoint y: 113, distance: 117.0
click at [622, 113] on div "[PERSON_NAME] [DATE] 5:11 AM Thrifty Specialty Produce & Meats [STREET_ADDRESS]…" at bounding box center [802, 159] width 666 height 100
copy label "[PERSON_NAME]"
click at [562, 174] on blockquote "Great variety of produce,, meat and fish." at bounding box center [814, 175] width 606 height 10
drag, startPoint x: 506, startPoint y: 171, endPoint x: 684, endPoint y: 192, distance: 179.6
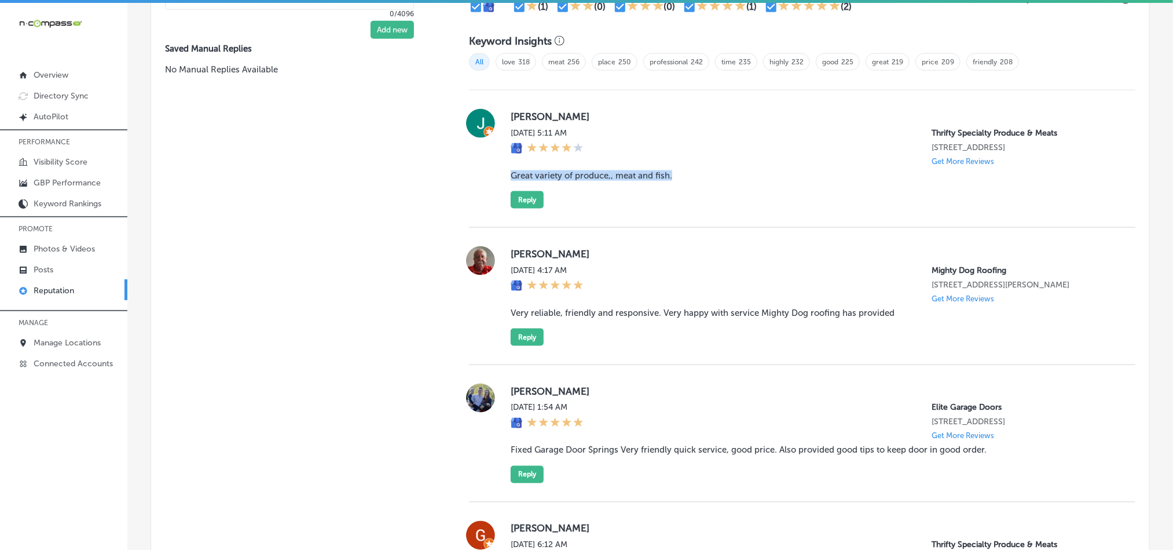
click at [684, 192] on div "[PERSON_NAME] [DATE] 5:11 AM Thrifty Specialty Produce & Meats [STREET_ADDRESS]…" at bounding box center [814, 159] width 606 height 100
copy blockquote "Great variety of produce,, meat and fish."
click at [765, 195] on div "[PERSON_NAME] [DATE] 5:11 AM Thrifty Specialty Produce & Meats [STREET_ADDRESS]…" at bounding box center [814, 159] width 606 height 100
click at [526, 192] on button "Reply" at bounding box center [527, 199] width 33 height 17
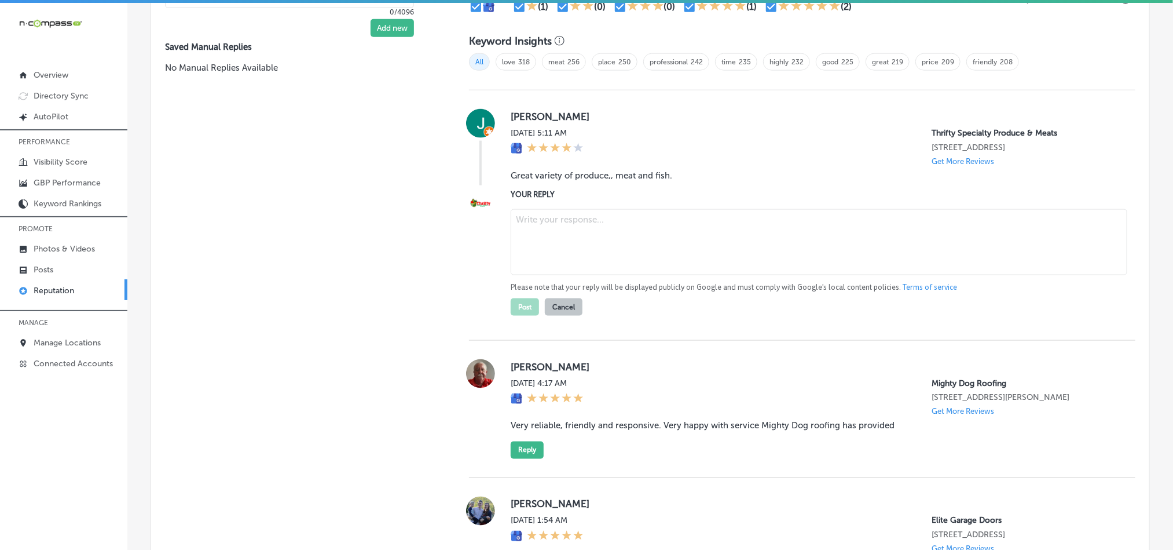
type textarea "x"
click at [572, 231] on textarea at bounding box center [819, 242] width 617 height 66
paste textarea "Thank you for the great review, [PERSON_NAME]! We're thrilled to hear that you …"
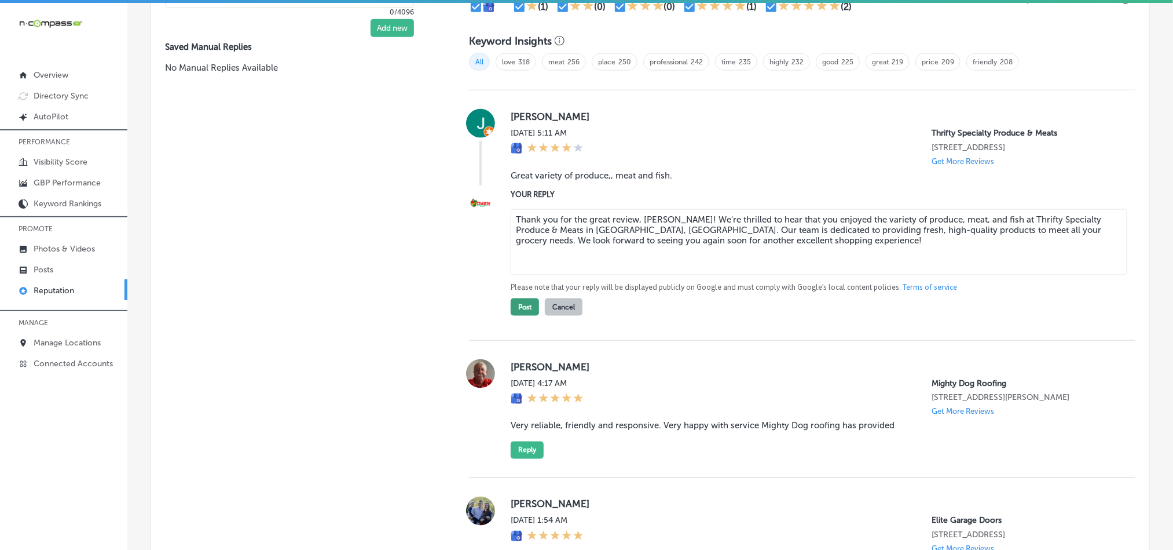
type textarea "Thank you for the great review, [PERSON_NAME]! We're thrilled to hear that you …"
click at [521, 301] on button "Post" at bounding box center [525, 306] width 28 height 17
type textarea "x"
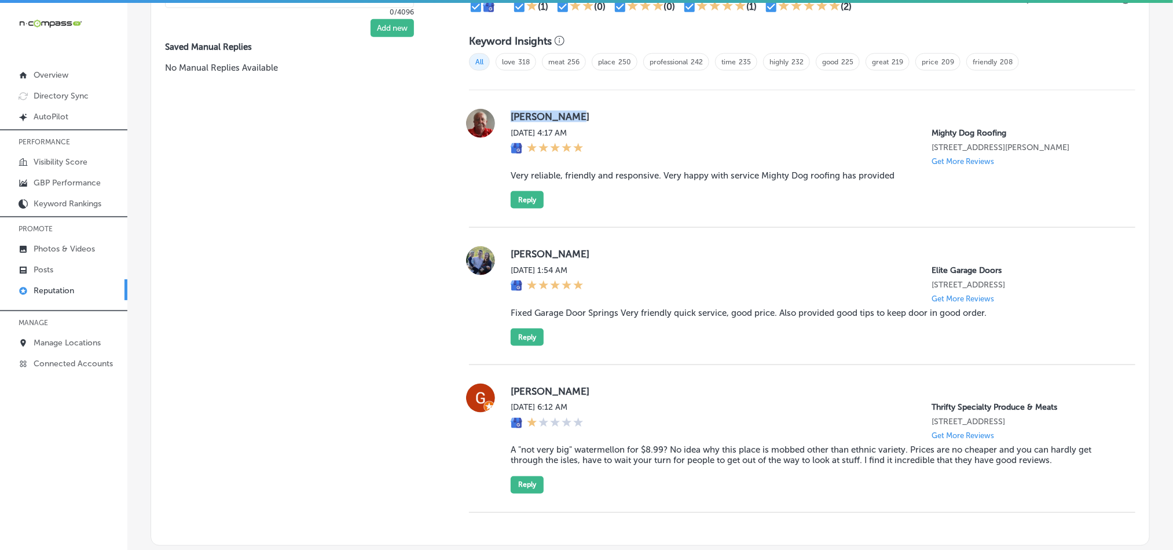
drag, startPoint x: 506, startPoint y: 115, endPoint x: 603, endPoint y: 115, distance: 97.9
click at [603, 115] on div "[PERSON_NAME] [DATE] 4:17 AM Mighty Dog Roofing [STREET_ADDRESS][PERSON_NAME] G…" at bounding box center [802, 159] width 666 height 100
copy label "[PERSON_NAME]"
click at [519, 181] on blockquote "Very reliable, friendly and responsive. Very happy with service Mighty Dog roof…" at bounding box center [814, 175] width 606 height 10
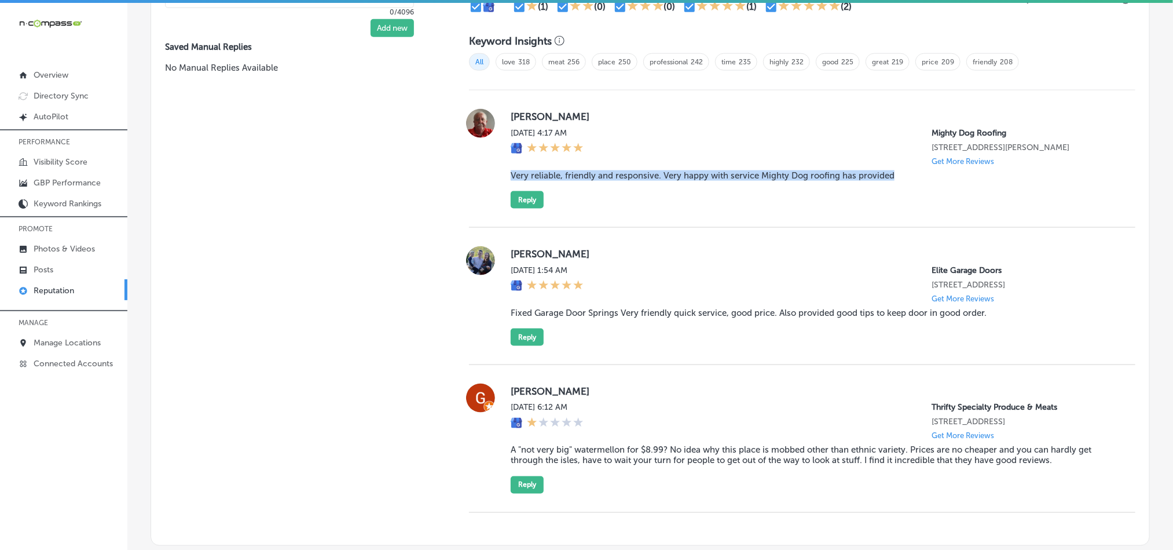
drag, startPoint x: 508, startPoint y: 181, endPoint x: 917, endPoint y: 208, distance: 410.3
click at [917, 208] on div "[PERSON_NAME] [DATE] 4:17 AM Mighty Dog Roofing [STREET_ADDRESS][PERSON_NAME] G…" at bounding box center [814, 159] width 606 height 100
copy blockquote "Very reliable, friendly and responsive. Very happy with service Mighty Dog roof…"
click at [742, 221] on div "[PERSON_NAME] [DATE] 4:17 AM Mighty Dog Roofing [STREET_ADDRESS][PERSON_NAME] G…" at bounding box center [802, 158] width 666 height 137
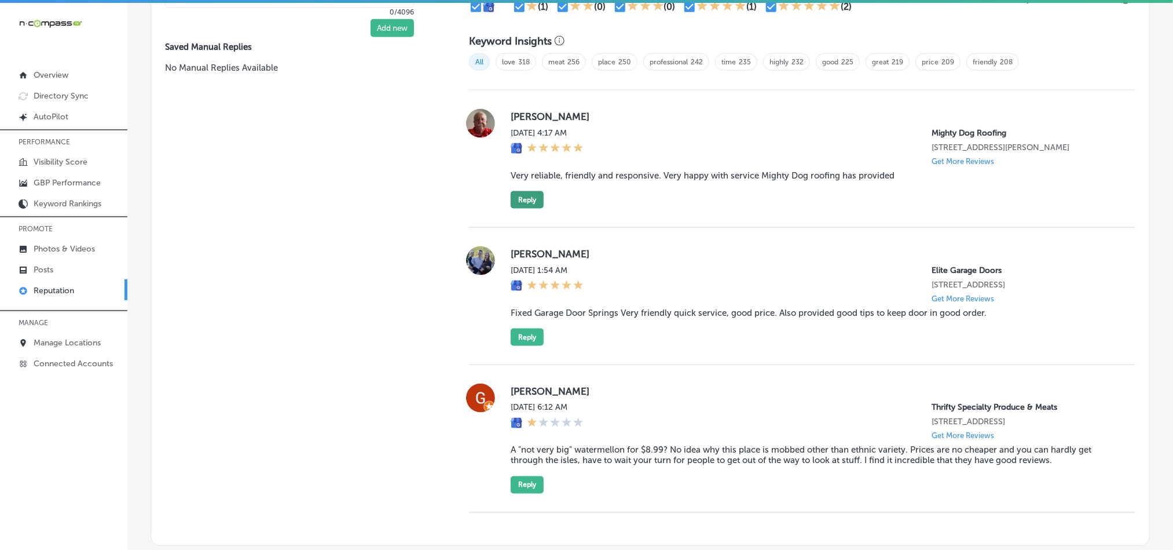
click at [522, 202] on button "Reply" at bounding box center [527, 199] width 33 height 17
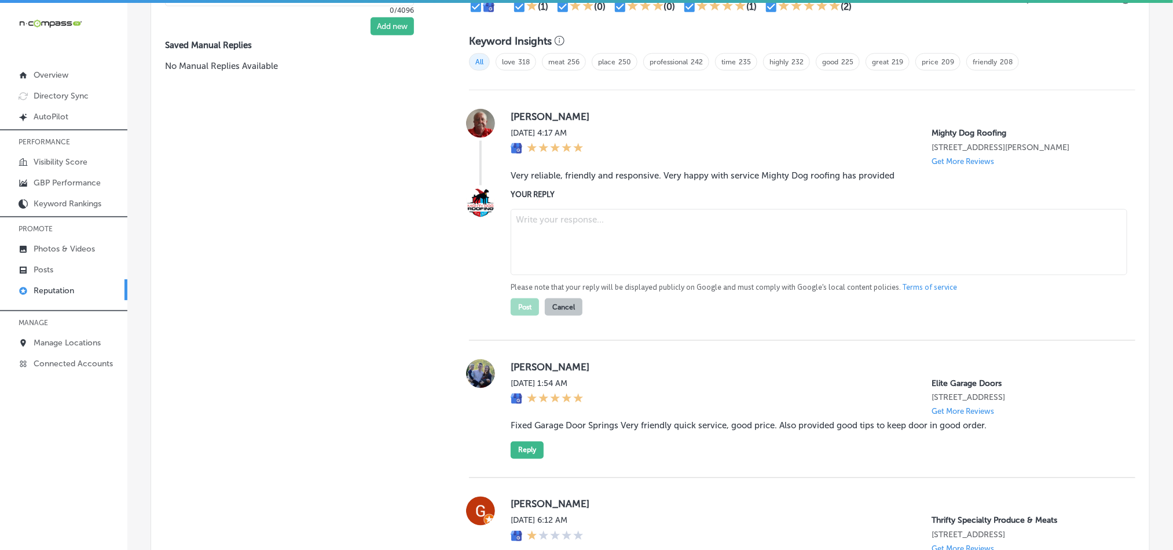
click at [574, 231] on textarea at bounding box center [819, 242] width 617 height 66
paste textarea "Thank you for the kind words, [PERSON_NAME]! We’re thrilled to hear you were ha…"
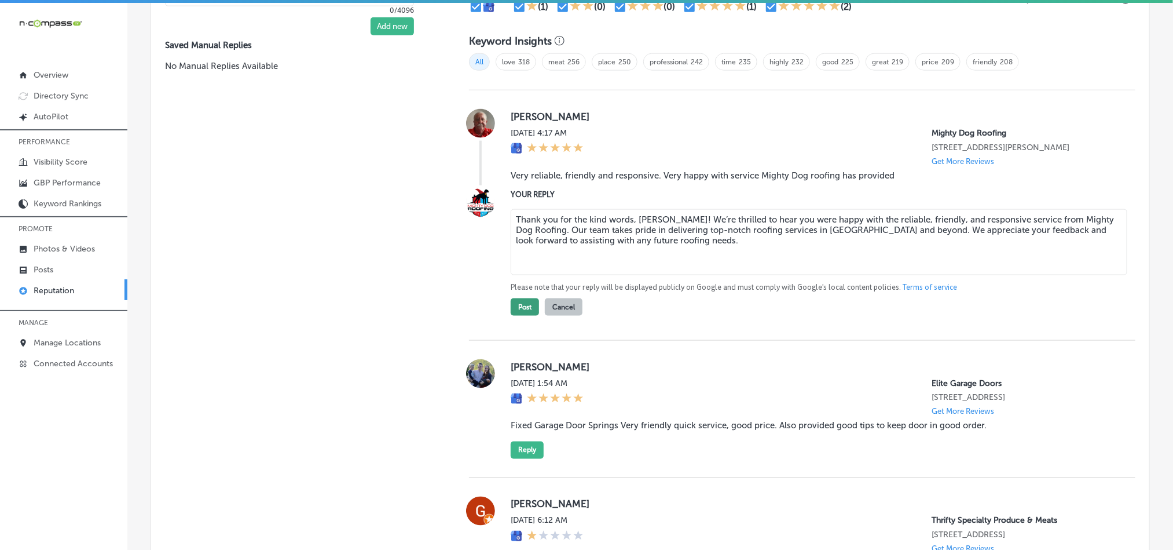
type textarea "Thank you for the kind words, [PERSON_NAME]! We’re thrilled to hear you were ha…"
click at [519, 312] on button "Post" at bounding box center [525, 306] width 28 height 17
type textarea "x"
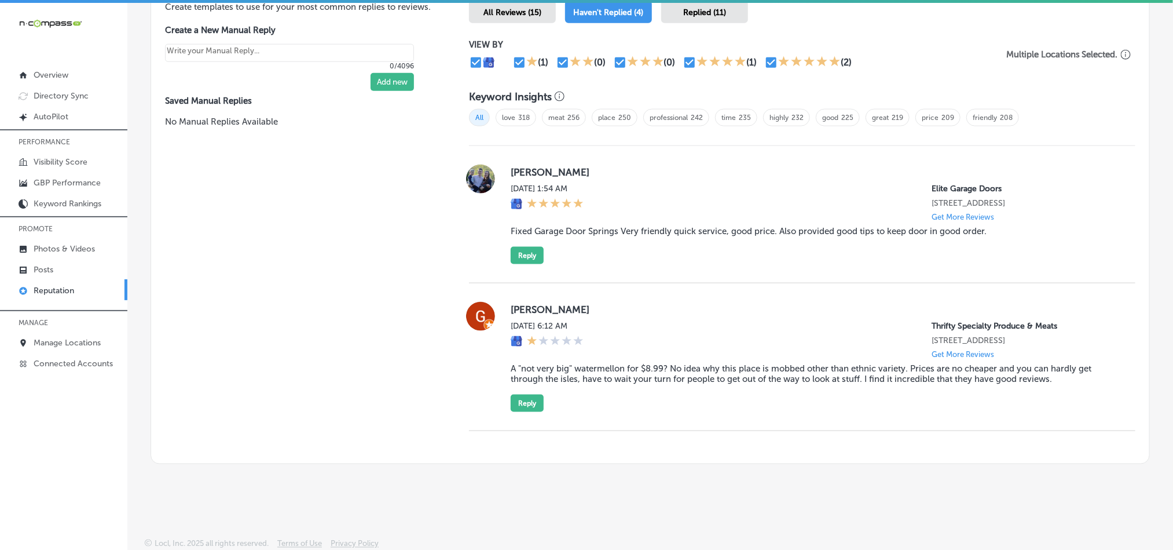
drag, startPoint x: 504, startPoint y: 171, endPoint x: 624, endPoint y: 169, distance: 120.5
click at [624, 169] on div "[PERSON_NAME] [DATE] 1:54 AM Elite Garage Doors [STREET_ADDRESS] Get More Revie…" at bounding box center [802, 214] width 666 height 100
copy label "[PERSON_NAME]"
click at [584, 213] on div "[DATE] 1:54 AM" at bounding box center [547, 203] width 73 height 38
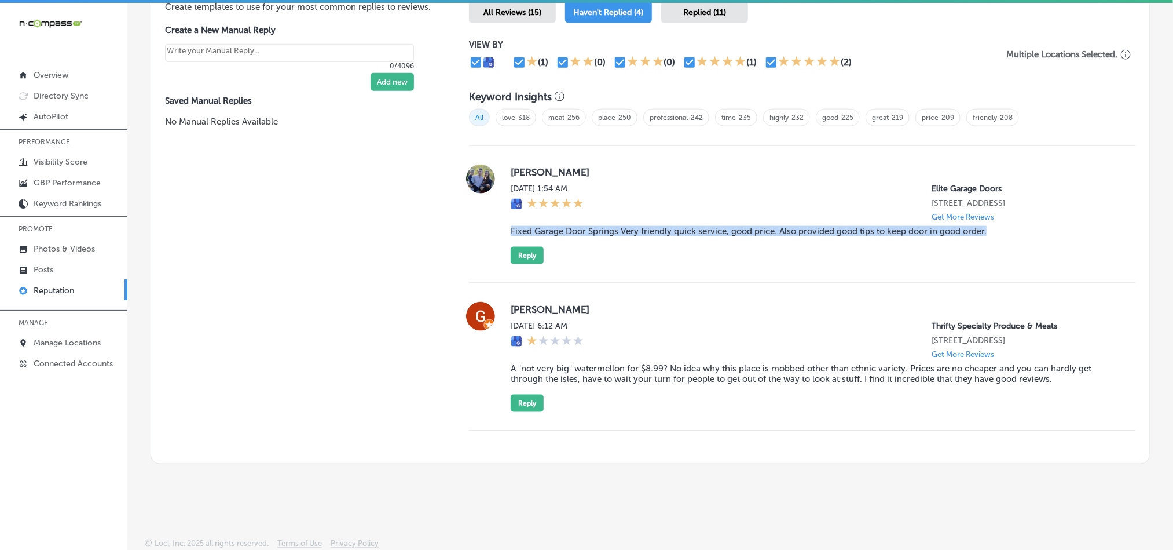
drag, startPoint x: 504, startPoint y: 222, endPoint x: 995, endPoint y: 237, distance: 491.2
click at [995, 237] on div "[PERSON_NAME] [DATE] 1:54 AM Elite Garage Doors [STREET_ADDRESS] Get More Revie…" at bounding box center [802, 214] width 666 height 100
copy blockquote "Fixed Garage Door Springs Very friendly quick service, good price. Also provide…"
click at [589, 249] on div "[PERSON_NAME] [DATE] 1:54 AM Elite Garage Doors [STREET_ADDRESS] Get More Revie…" at bounding box center [814, 214] width 606 height 100
click at [632, 258] on div "[PERSON_NAME] [DATE] 1:54 AM Elite Garage Doors [STREET_ADDRESS] Get More Revie…" at bounding box center [814, 214] width 606 height 100
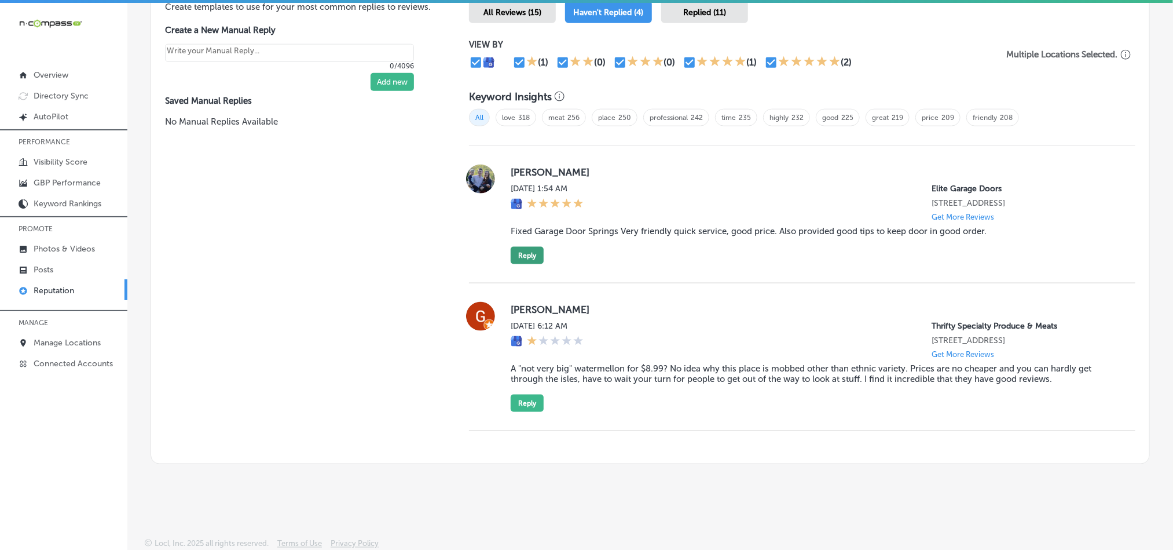
click at [518, 247] on button "Reply" at bounding box center [527, 255] width 33 height 17
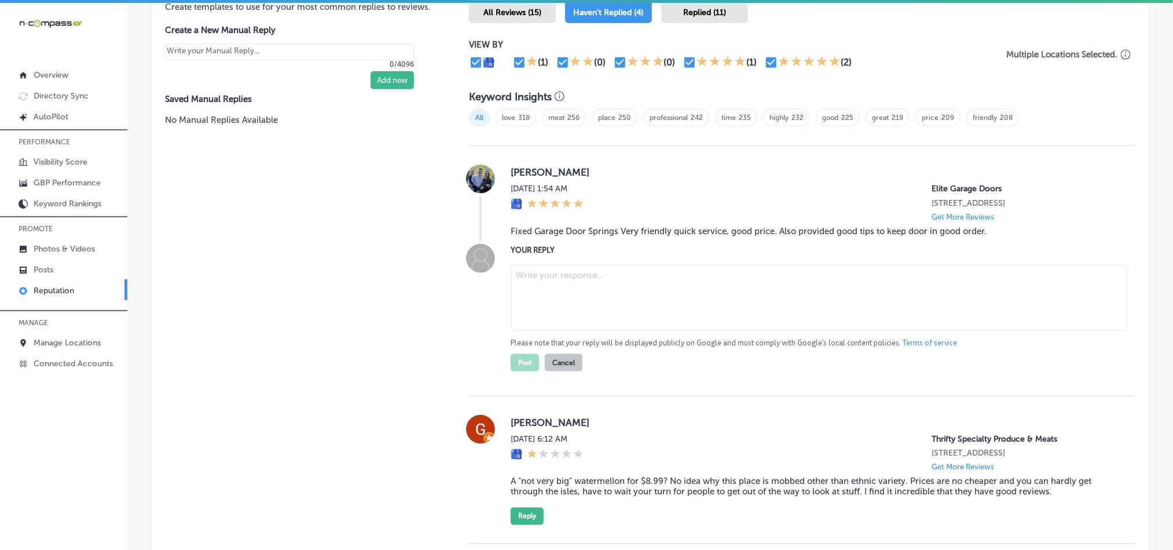
click at [596, 298] on textarea at bounding box center [819, 298] width 617 height 66
paste textarea "Thank you for your review, [PERSON_NAME]! We’re glad to hear that Elite Garage …"
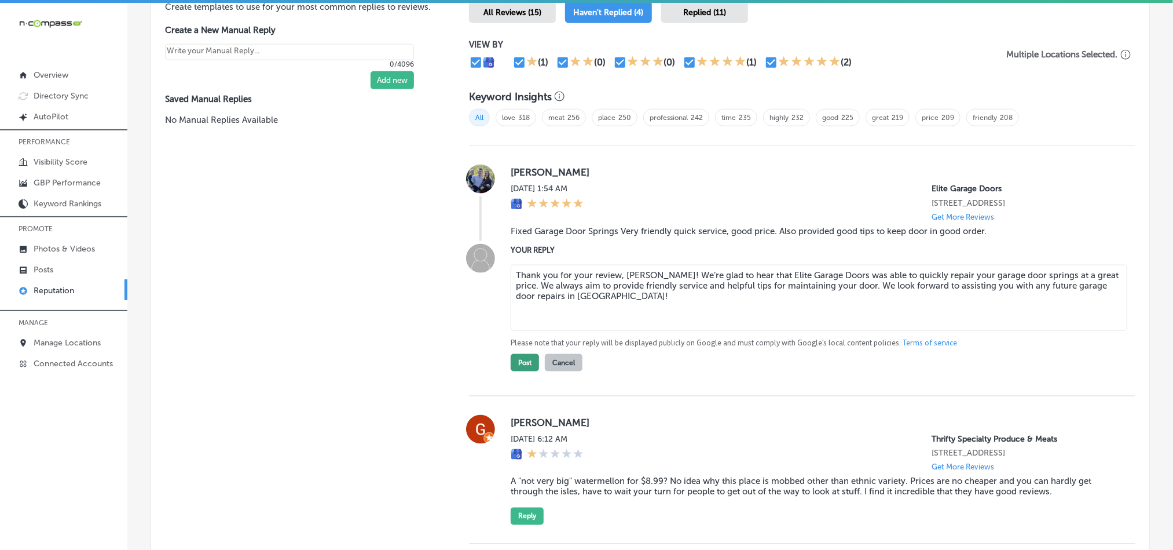
type textarea "Thank you for your review, [PERSON_NAME]! We’re glad to hear that Elite Garage …"
click at [517, 356] on button "Post" at bounding box center [525, 362] width 28 height 17
type textarea "x"
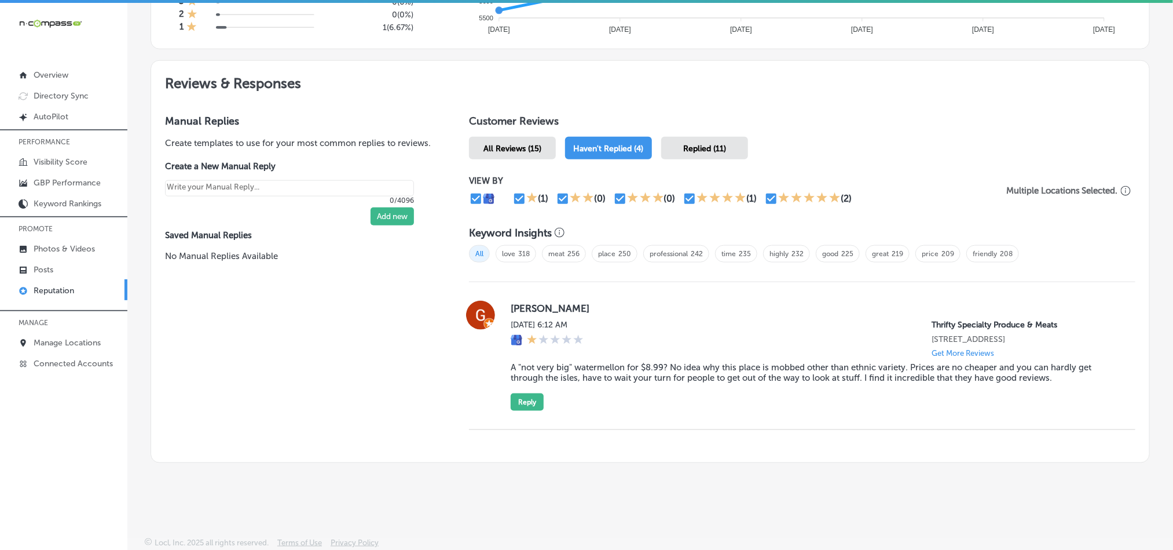
scroll to position [584, 0]
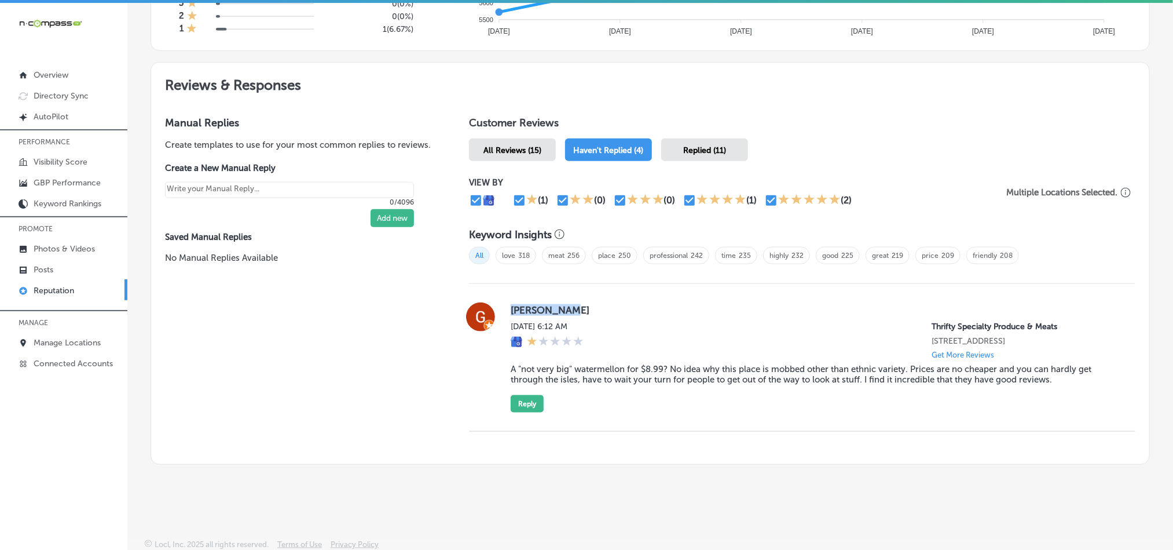
drag, startPoint x: 510, startPoint y: 308, endPoint x: 562, endPoint y: 305, distance: 52.2
click at [562, 305] on label "[PERSON_NAME]" at bounding box center [814, 310] width 606 height 12
copy label "[PERSON_NAME]"
drag, startPoint x: 543, startPoint y: 360, endPoint x: 529, endPoint y: 379, distance: 24.1
click at [543, 360] on div "[PERSON_NAME][DATE] 6:12 AM Thrifty Specialty Produce & Meats [STREET_ADDRESS] …" at bounding box center [814, 357] width 606 height 110
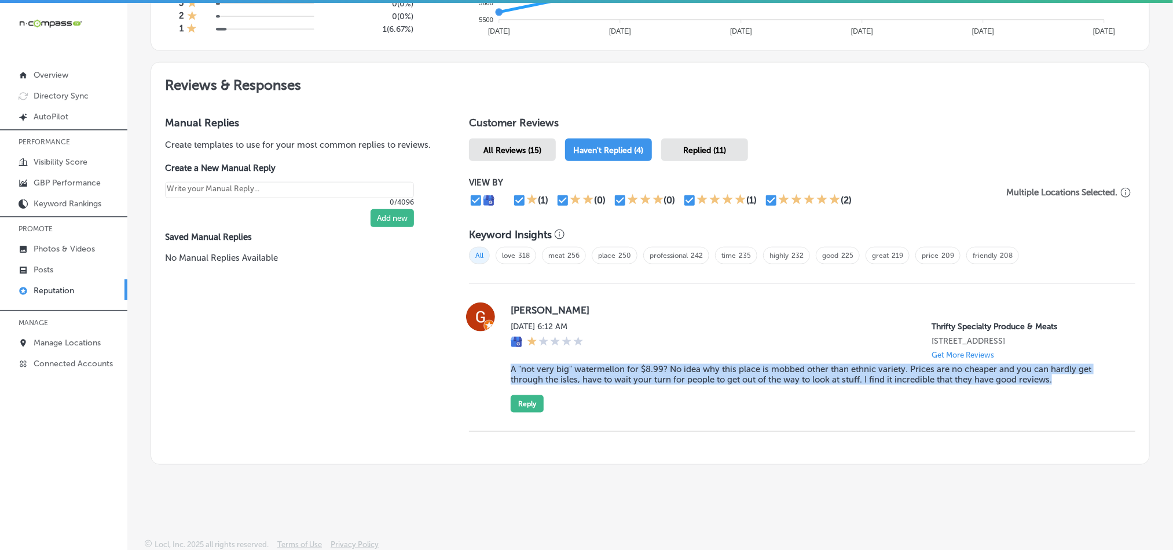
drag, startPoint x: 499, startPoint y: 364, endPoint x: 1101, endPoint y: 378, distance: 602.9
click at [1101, 378] on div "[PERSON_NAME][DATE] 6:12 AM Thrifty Specialty Produce & Meats [STREET_ADDRESS] …" at bounding box center [802, 357] width 666 height 110
copy blockquote "A "not very big" watermellon for $8.99? No idea why this place is mobbed other …"
click at [711, 410] on div "[PERSON_NAME][DATE] 6:12 AM Thrifty Specialty Produce & Meats [STREET_ADDRESS] …" at bounding box center [802, 358] width 666 height 148
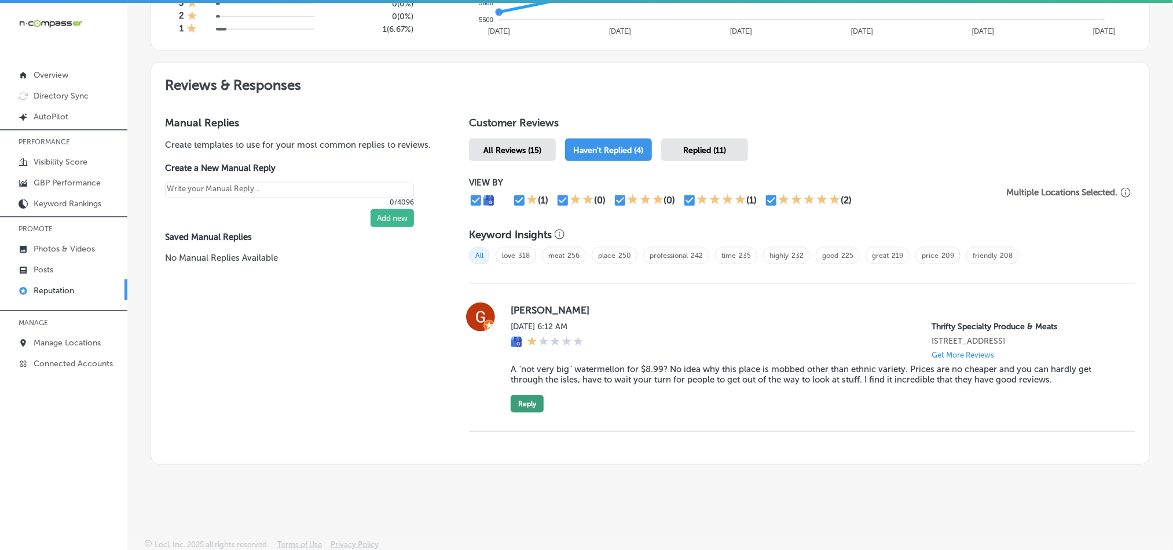
click at [515, 395] on button "Reply" at bounding box center [527, 403] width 33 height 17
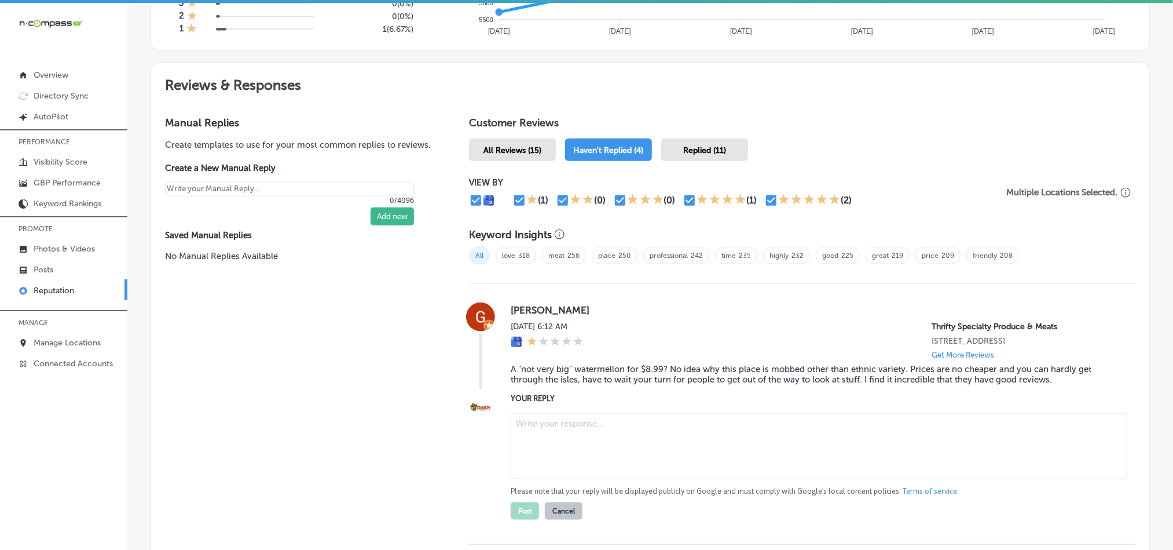
click at [645, 431] on textarea at bounding box center [819, 446] width 617 height 66
paste textarea "Thank you for your feedback, [PERSON_NAME]. We’re sorry to hear that your exper…"
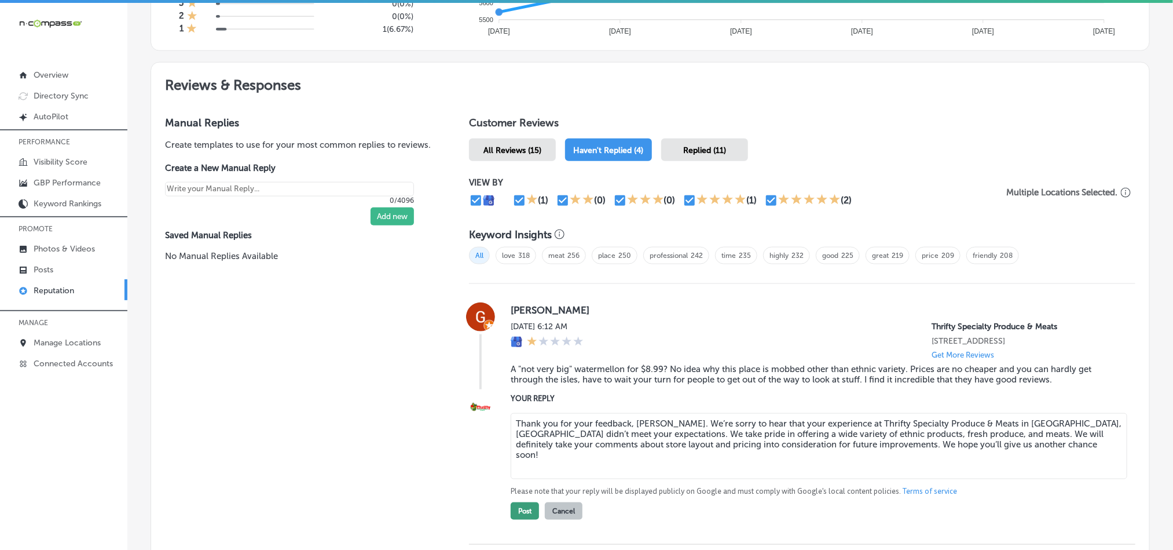
type textarea "Thank you for your feedback, [PERSON_NAME]. We’re sorry to hear that your exper…"
click at [513, 506] on button "Post" at bounding box center [525, 510] width 28 height 17
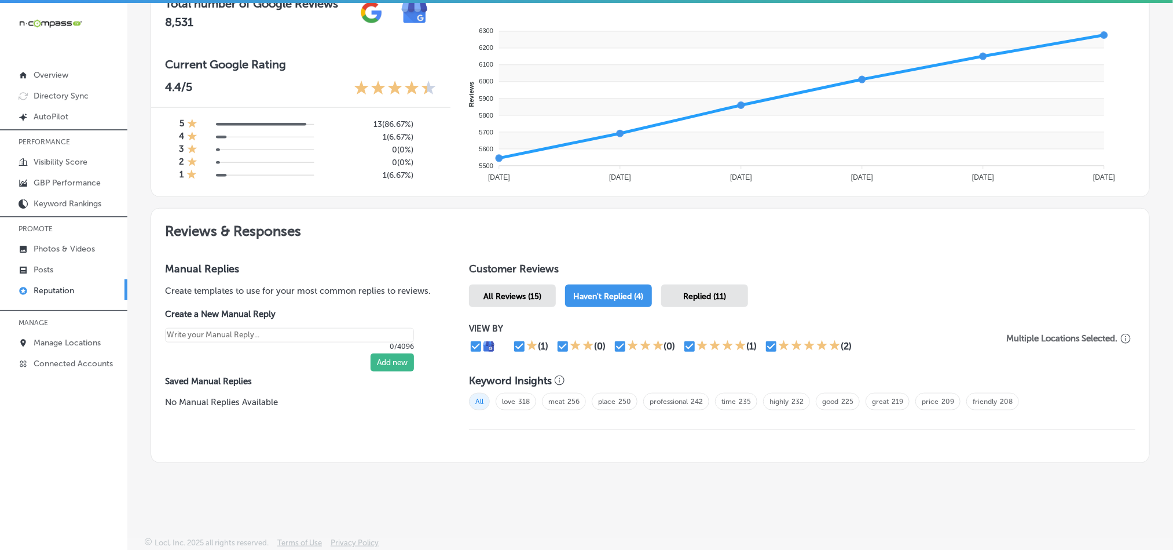
scroll to position [435, 0]
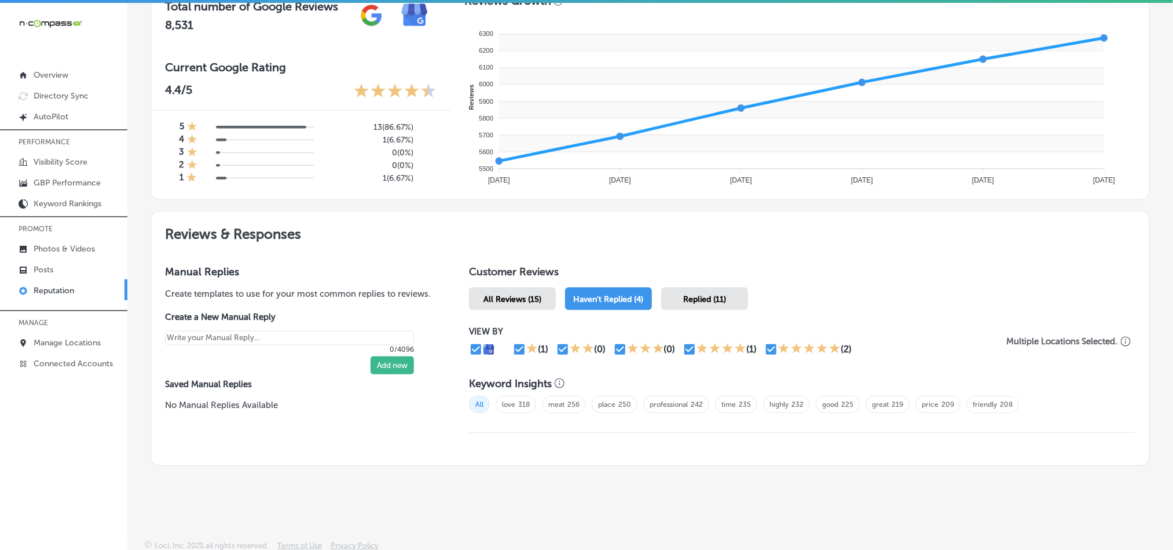
click at [650, 466] on div "Reviews & Responses Manual Replies Create templates to use for your most common…" at bounding box center [650, 344] width 999 height 266
click at [519, 299] on span "All Reviews (15)" at bounding box center [513, 299] width 58 height 10
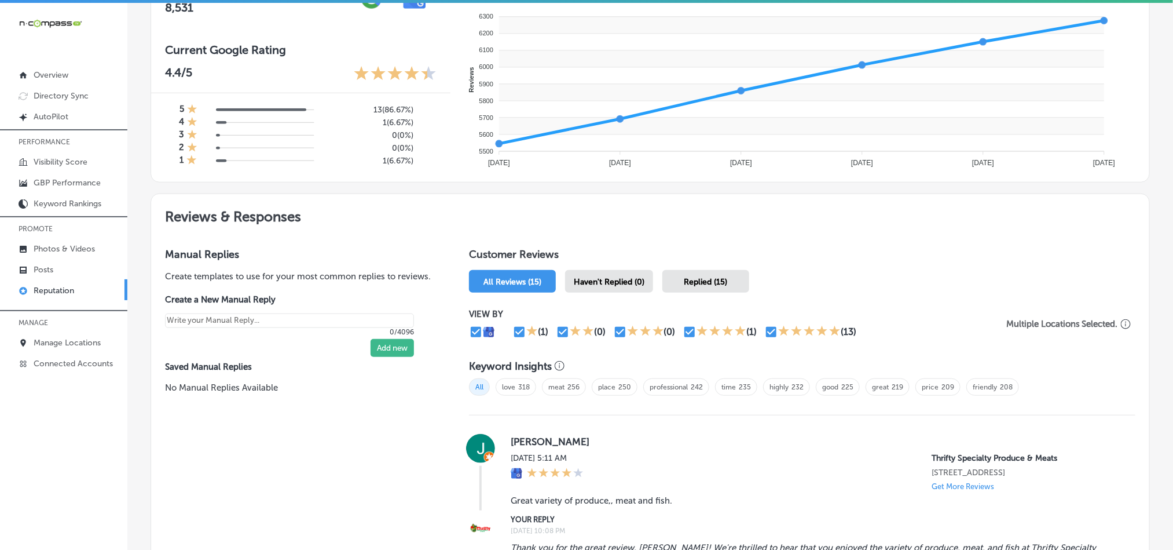
scroll to position [584, 0]
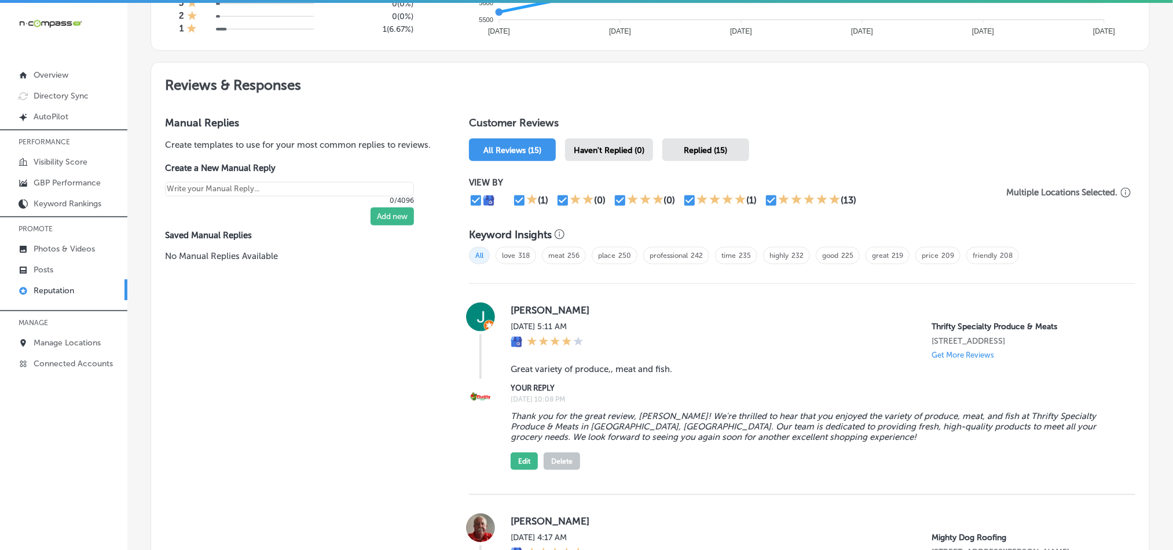
drag, startPoint x: 584, startPoint y: 150, endPoint x: 587, endPoint y: 155, distance: 6.0
click at [585, 150] on span "Haven't Replied (0)" at bounding box center [609, 150] width 71 height 10
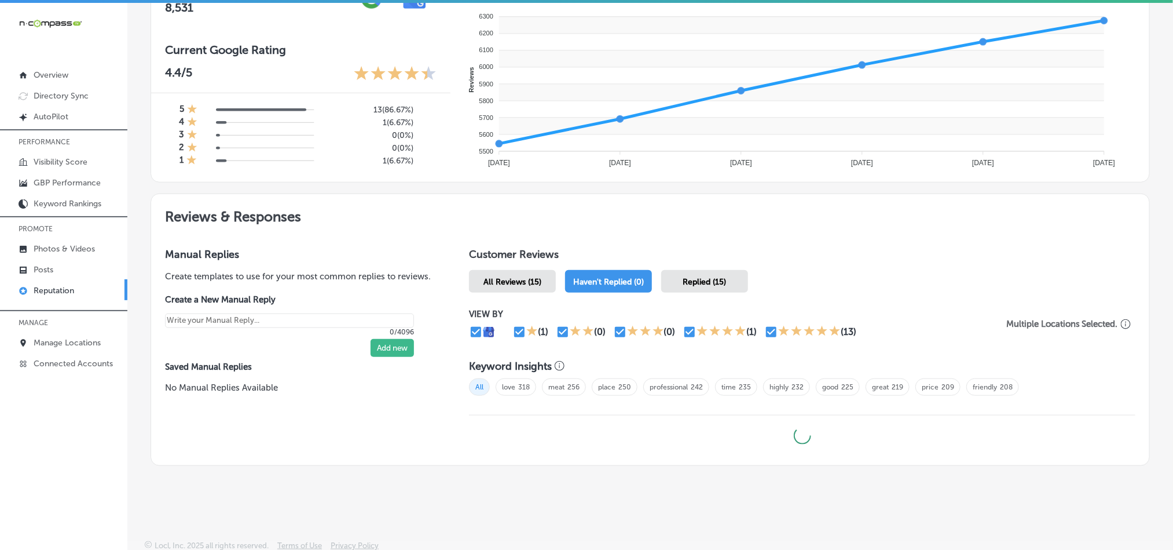
type textarea "x"
